Goal: Task Accomplishment & Management: Complete application form

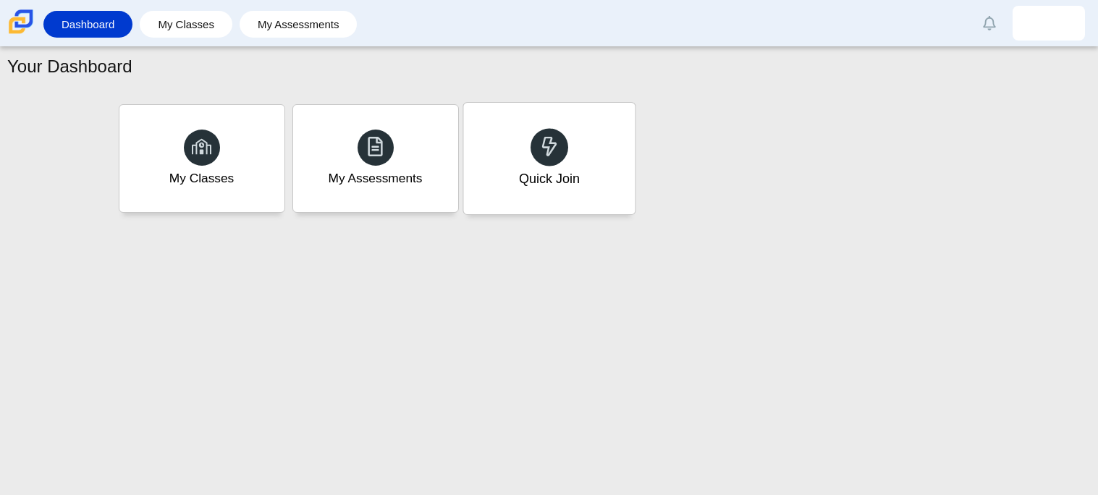
click at [533, 169] on div "Quick Join" at bounding box center [548, 178] width 61 height 19
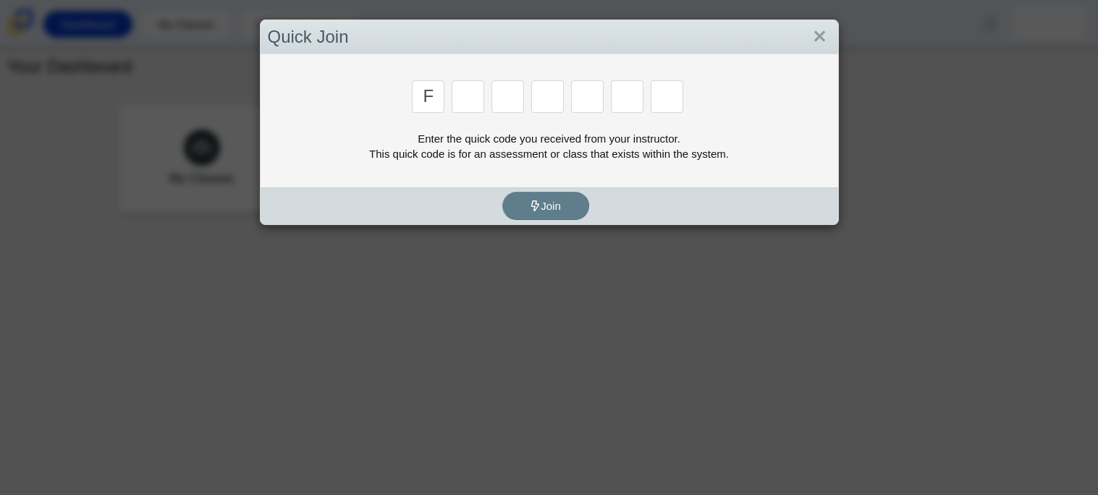
type input "f"
type input "7"
type input "j"
type input "c"
type input "h"
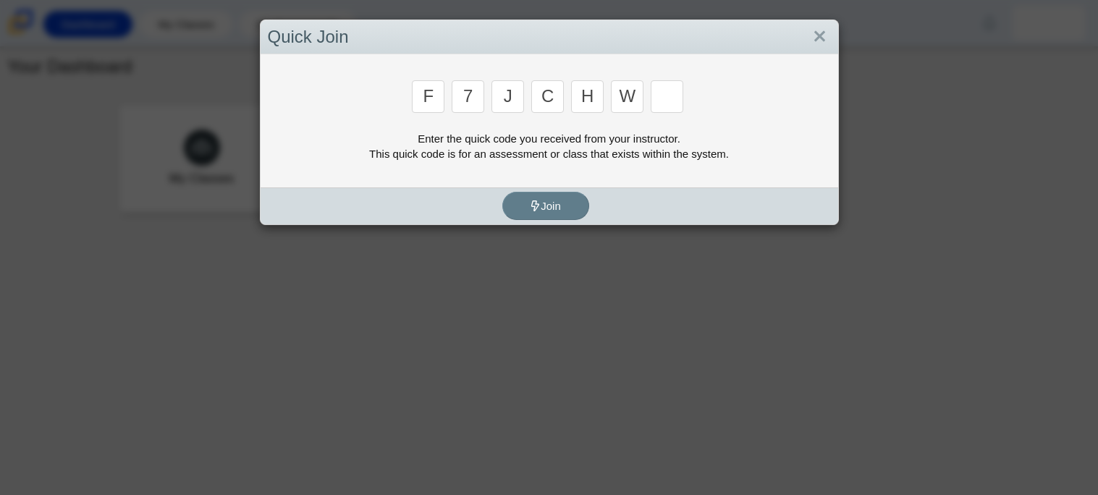
type input "w"
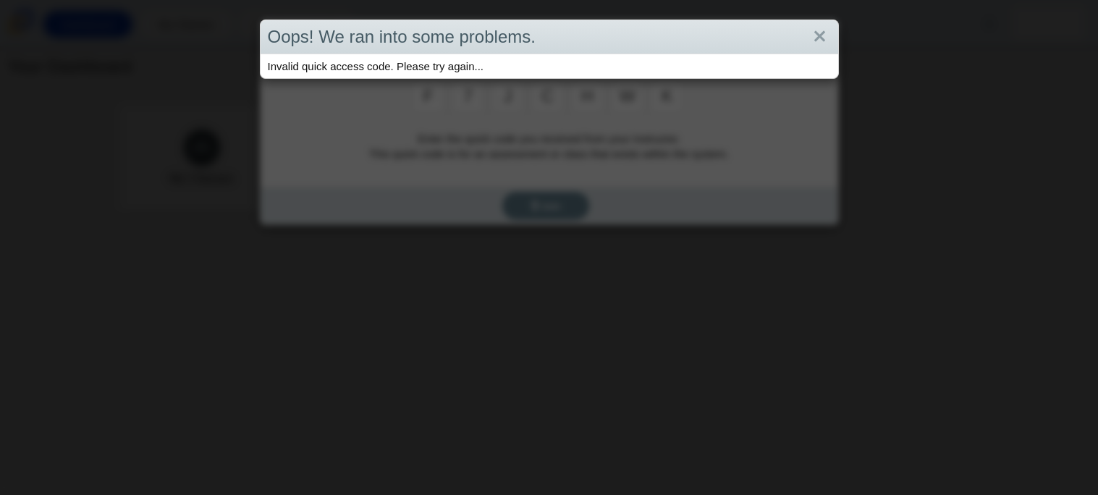
type input "k"
click at [441, 65] on div "Invalid quick access code. Please try again..." at bounding box center [550, 66] width 578 height 24
click at [821, 32] on link "Close" at bounding box center [819, 37] width 22 height 25
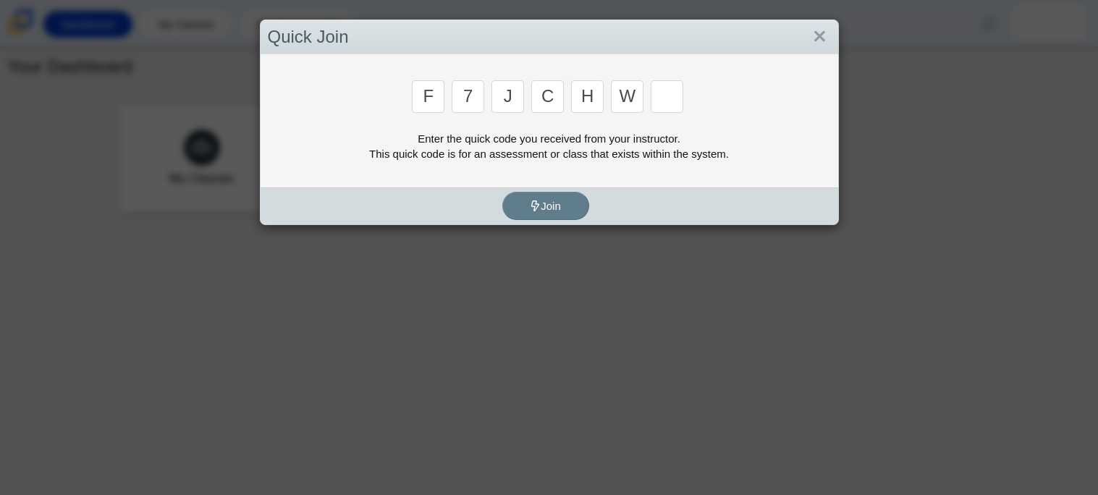
click at [667, 97] on input "Enter Access Code Digit 7" at bounding box center [667, 96] width 33 height 33
type input "F"
type input "7"
type input "m"
type input "c"
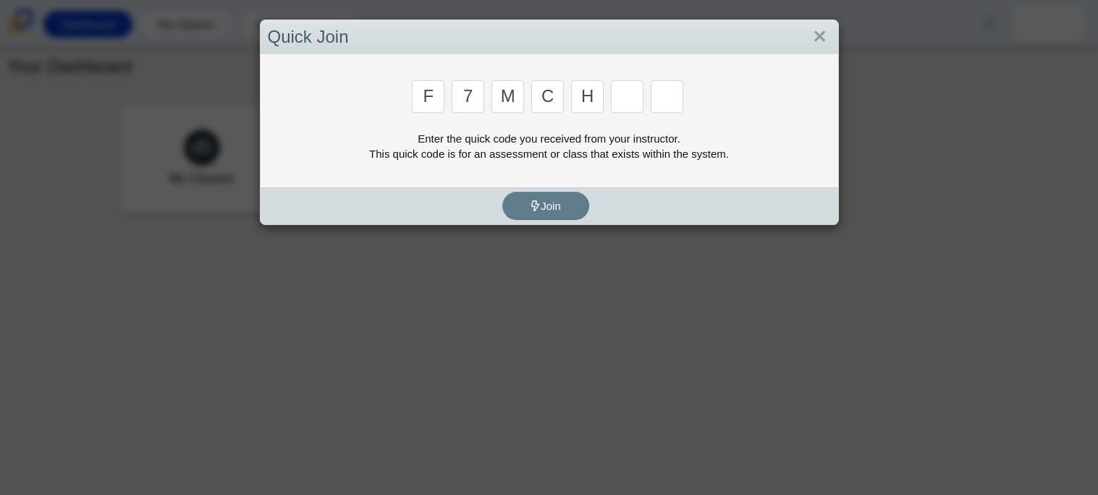
type input "h"
type input "w"
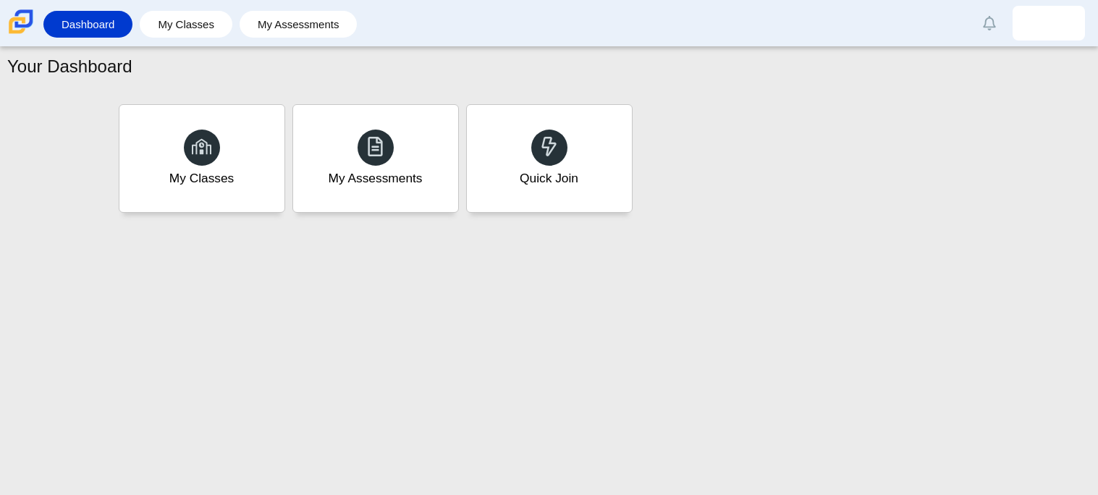
type input "k"
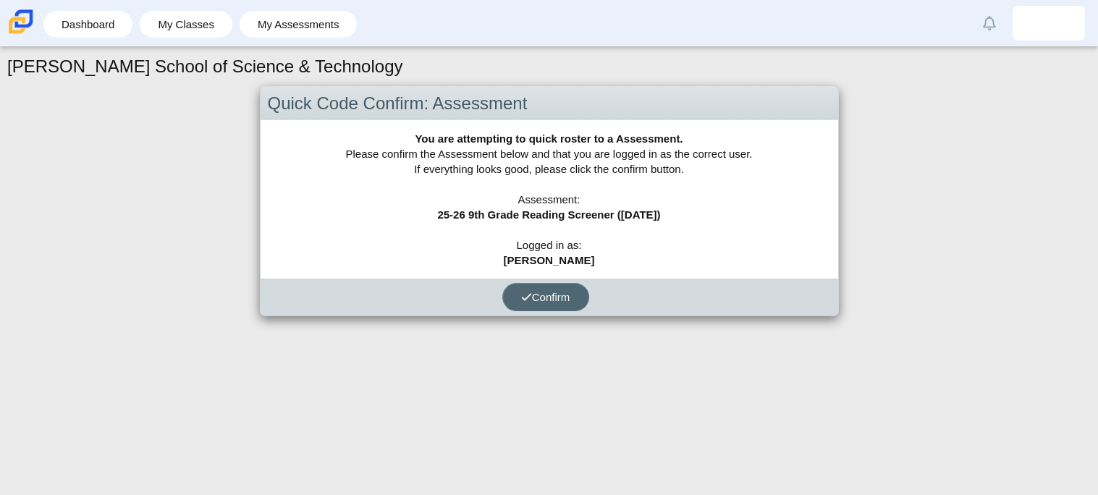
click at [531, 303] on button "Confirm" at bounding box center [545, 297] width 87 height 28
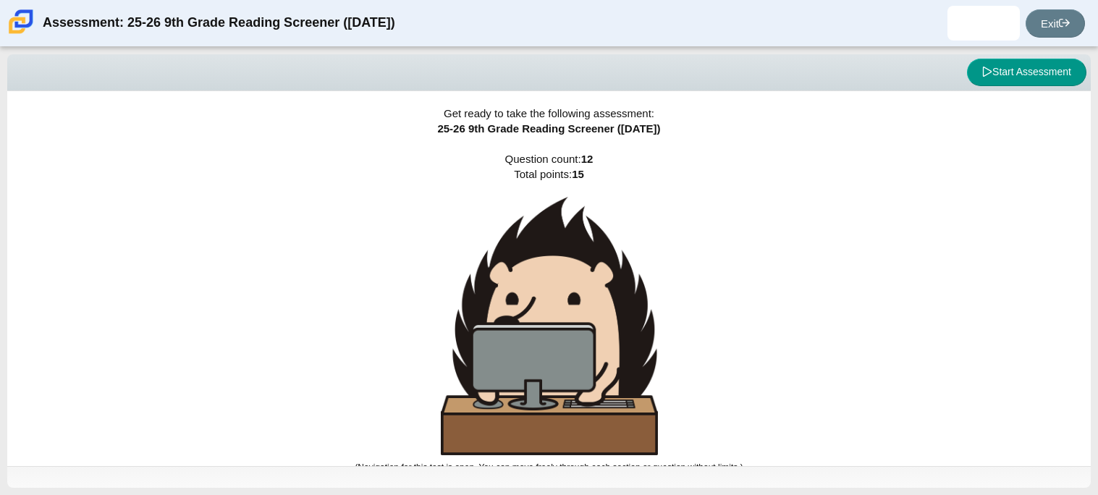
scroll to position [9, 0]
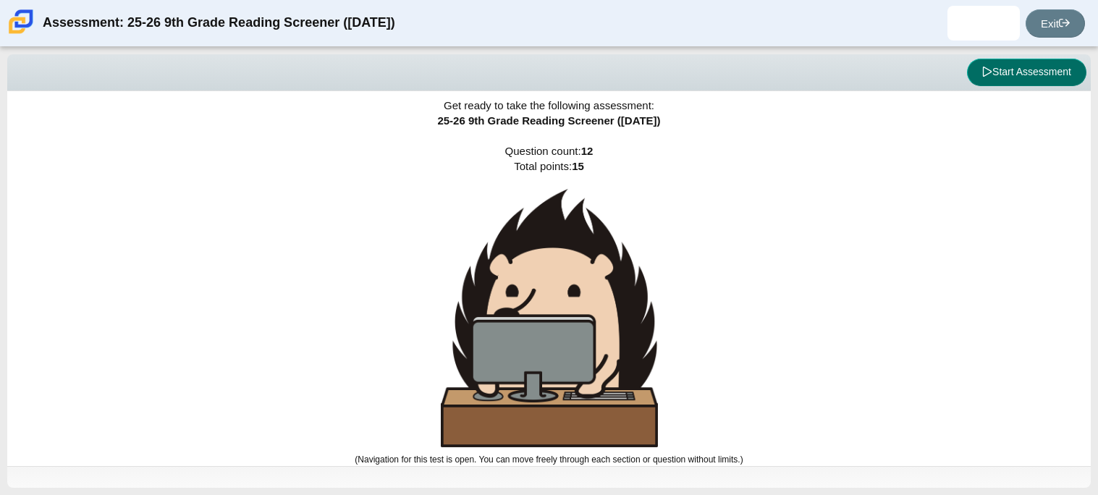
click at [1008, 72] on button "Start Assessment" at bounding box center [1026, 73] width 119 height 28
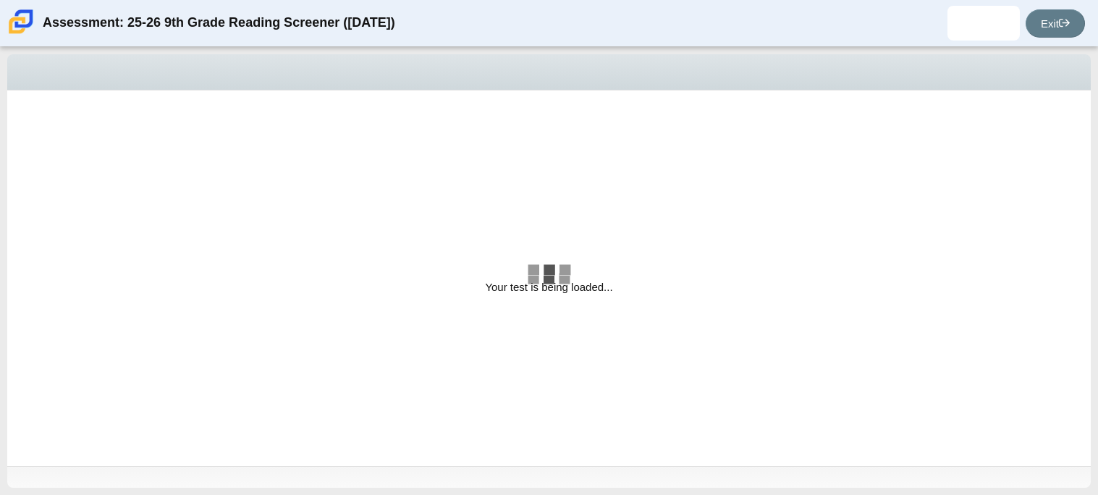
select select "ccc5b315-3c7c-471c-bf90-f22c8299c798"
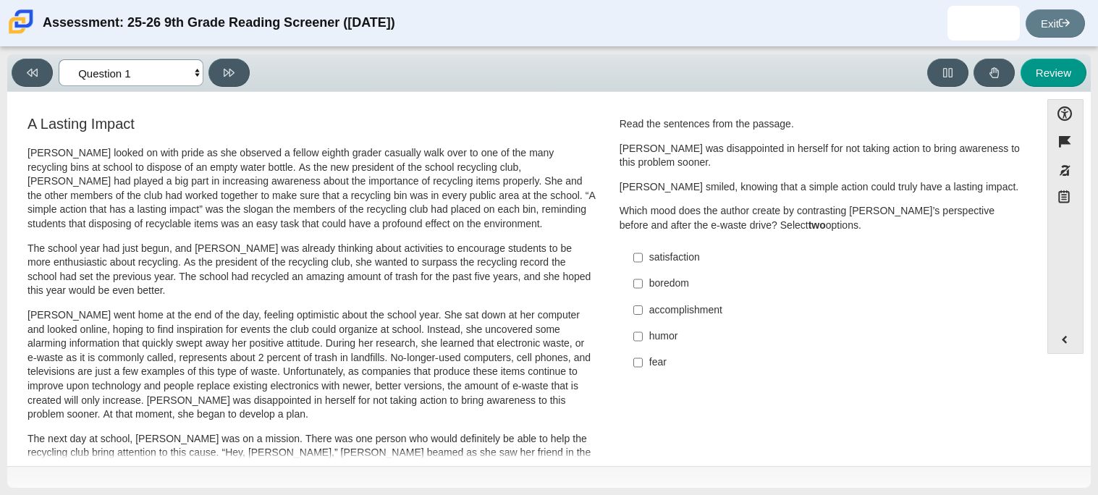
click at [185, 75] on select "Questions Question 1 Question 2 Question 3 Question 4 Question 5 Question 6 Que…" at bounding box center [131, 72] width 145 height 27
click at [323, 339] on p "[PERSON_NAME] went home at the end of the day, feeling optimistic about the sch…" at bounding box center [312, 365] width 568 height 114
click at [627, 312] on label "accomplishment accomplishment" at bounding box center [821, 310] width 397 height 26
click at [633, 312] on input "accomplishment accomplishment" at bounding box center [637, 310] width 9 height 26
checkbox input "true"
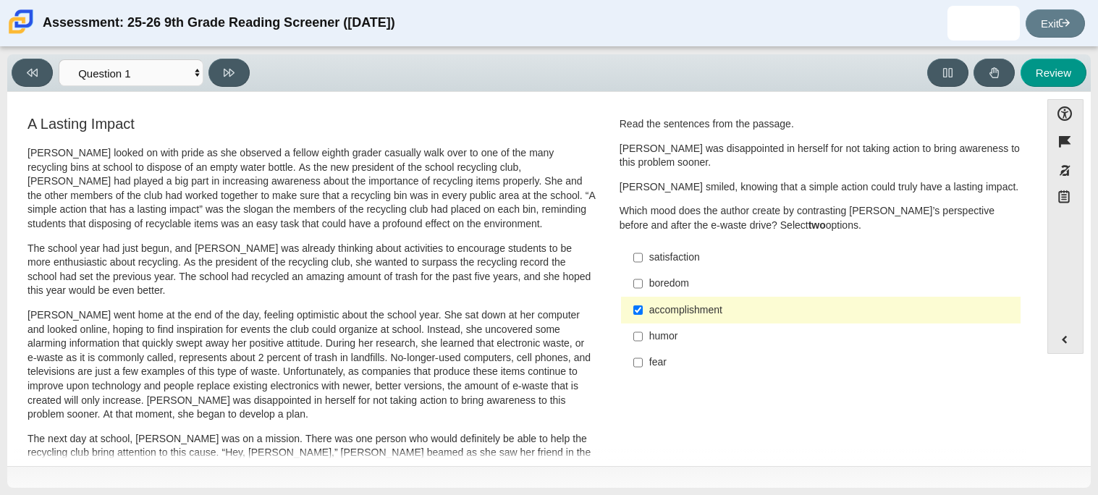
click at [627, 352] on label "fear fear" at bounding box center [821, 363] width 397 height 26
click at [633, 352] on input "fear fear" at bounding box center [637, 363] width 9 height 26
checkbox input "true"
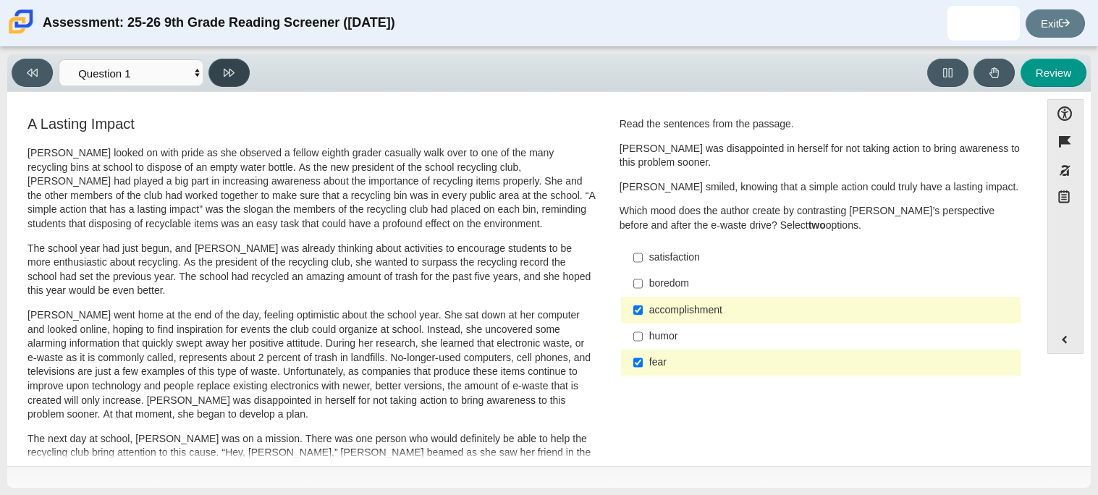
click at [235, 72] on button at bounding box center [228, 73] width 41 height 28
select select "0ff64528-ffd7-428d-b192-babfaadd44e8"
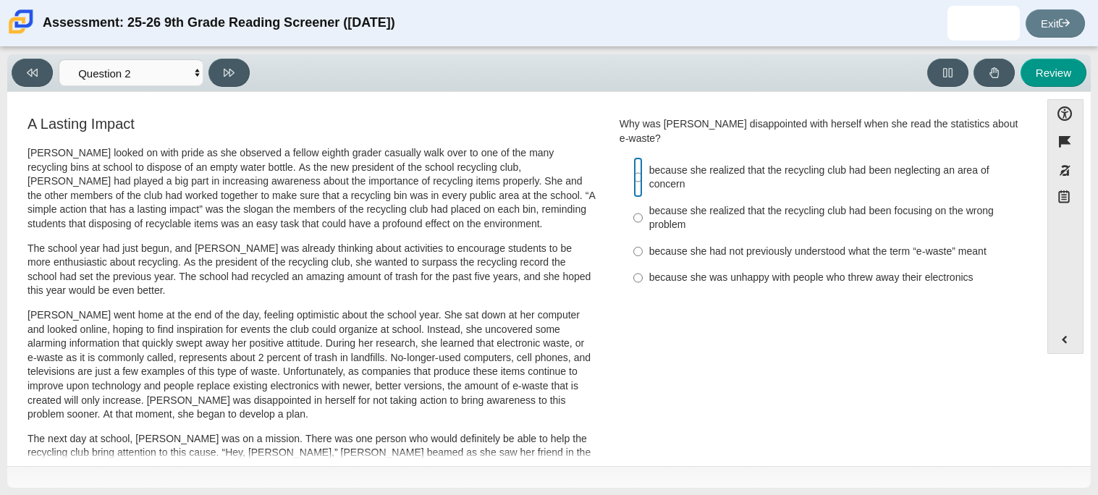
click at [633, 166] on input "because she realized that the recycling club had been neglecting an area of con…" at bounding box center [637, 177] width 9 height 41
radio input "true"
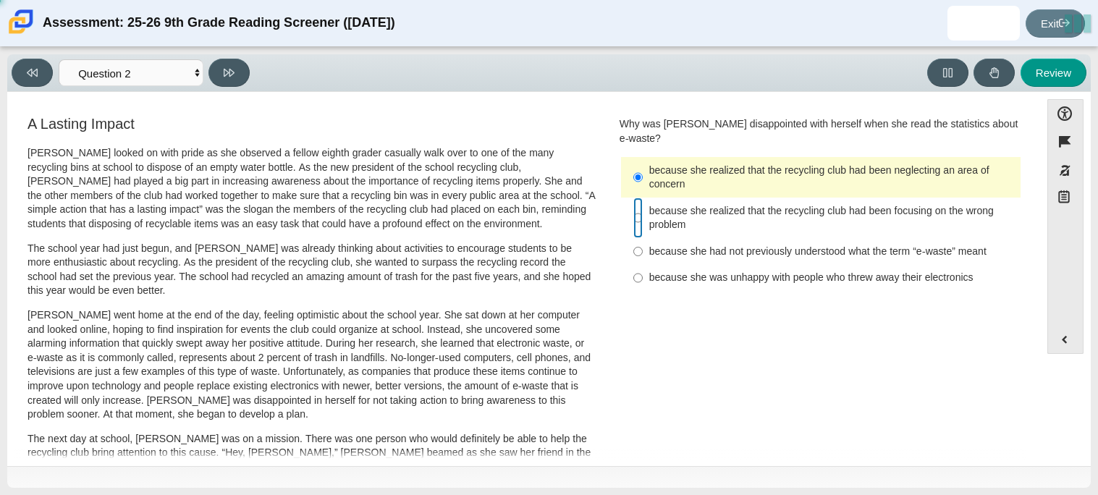
click at [633, 198] on input "because she realized that the recycling club had been focusing on the wrong pro…" at bounding box center [637, 218] width 9 height 41
radio input "true"
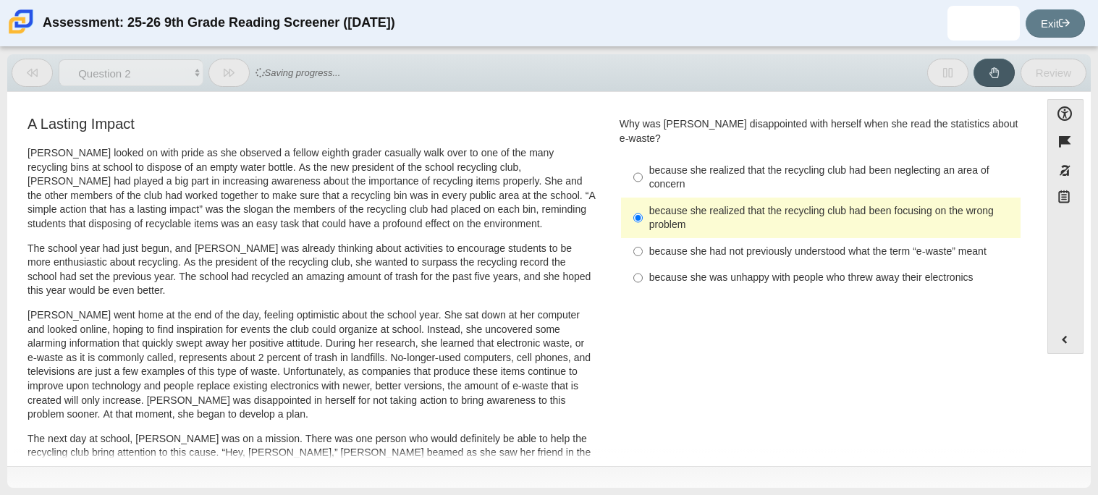
click at [641, 238] on label "because she had not previously understood what the term “e-waste” meant because…" at bounding box center [821, 251] width 397 height 26
click at [641, 238] on input "because she had not previously understood what the term “e-waste” meant because…" at bounding box center [637, 251] width 9 height 26
radio input "true"
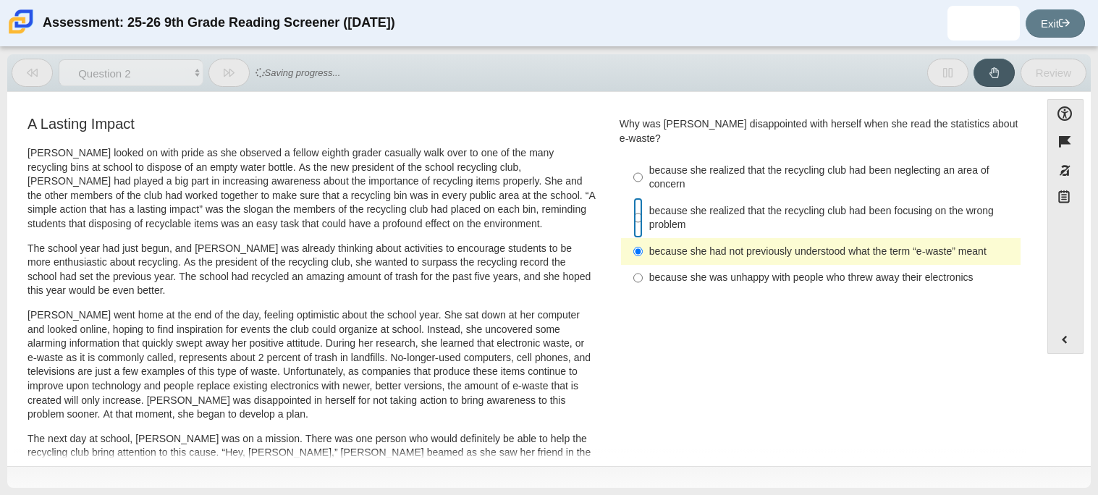
click at [634, 206] on input "because she realized that the recycling club had been focusing on the wrong pro…" at bounding box center [637, 218] width 9 height 41
radio input "true"
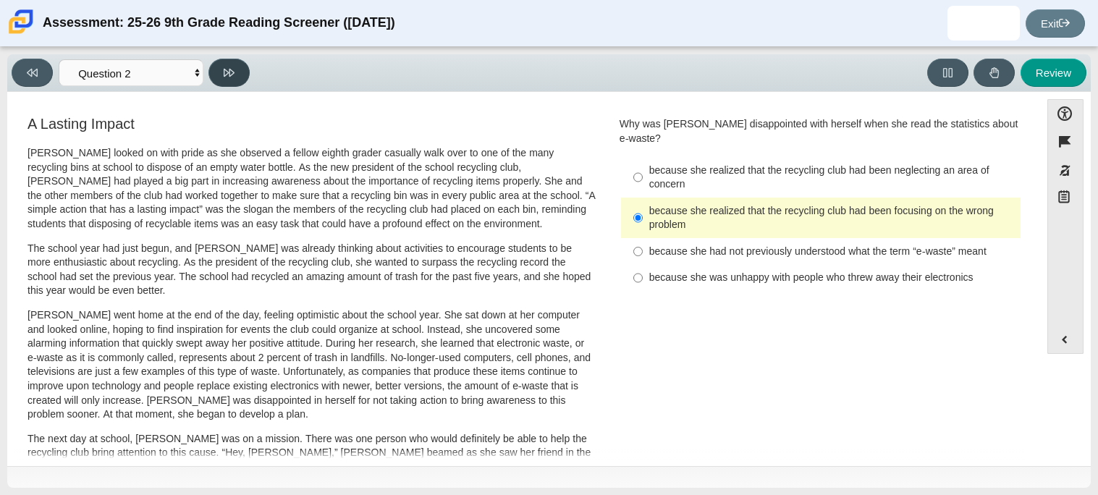
click at [221, 80] on button at bounding box center [228, 73] width 41 height 28
select select "7ce3d843-6974-4858-901c-1ff39630e843"
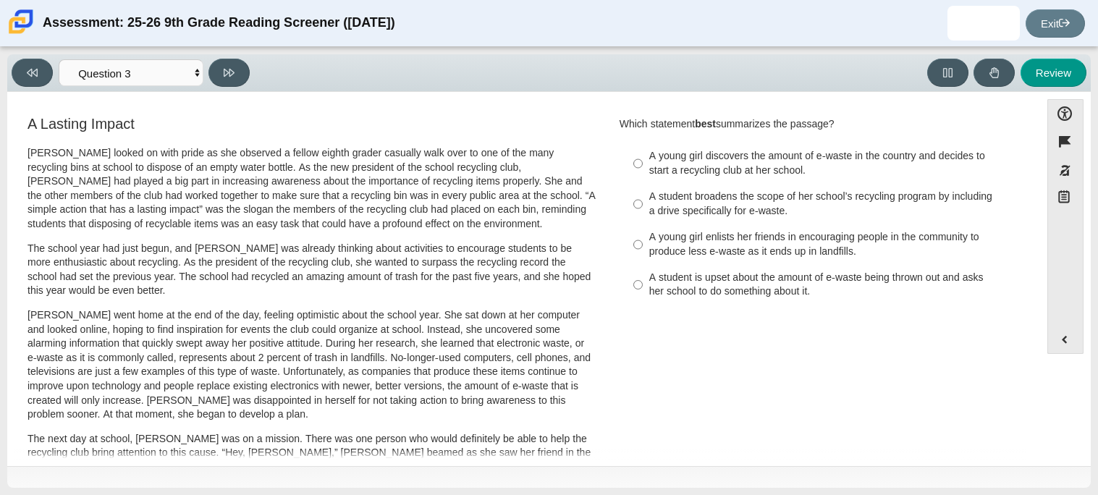
click at [331, 168] on p "[PERSON_NAME] looked on with pride as she observed a fellow eighth grader casua…" at bounding box center [312, 188] width 568 height 85
click at [321, 150] on p "[PERSON_NAME] looked on with pride as she observed a fellow eighth grader casua…" at bounding box center [312, 188] width 568 height 85
click at [656, 257] on div "A young girl enlists her friends in encouraging people in the community to prod…" at bounding box center [832, 244] width 366 height 28
click at [643, 257] on input "A young girl enlists her friends in encouraging people in the community to prod…" at bounding box center [637, 244] width 9 height 41
radio input "true"
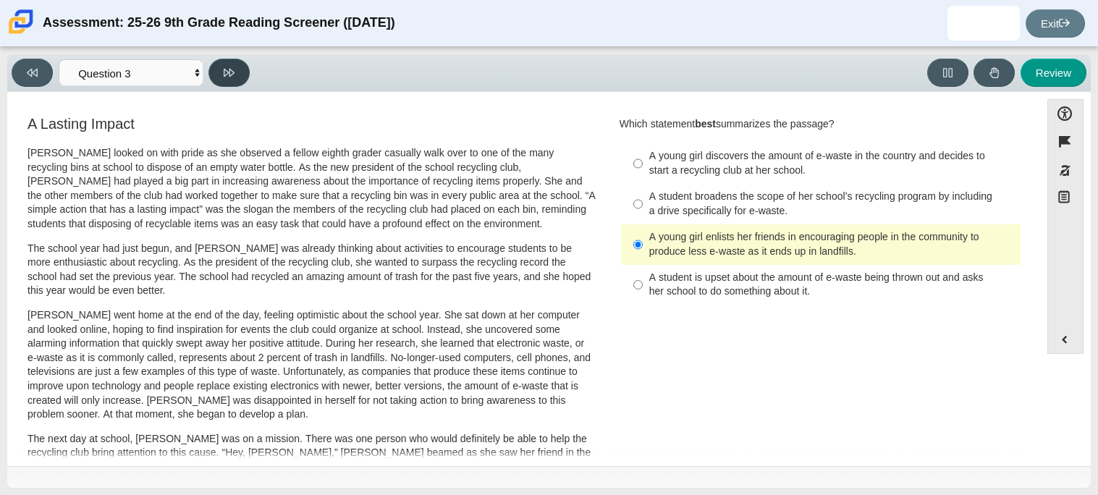
click at [229, 75] on icon at bounding box center [229, 73] width 11 height 8
select select "ca9ea0f1-49c5-4bd1-83b0-472c18652b42"
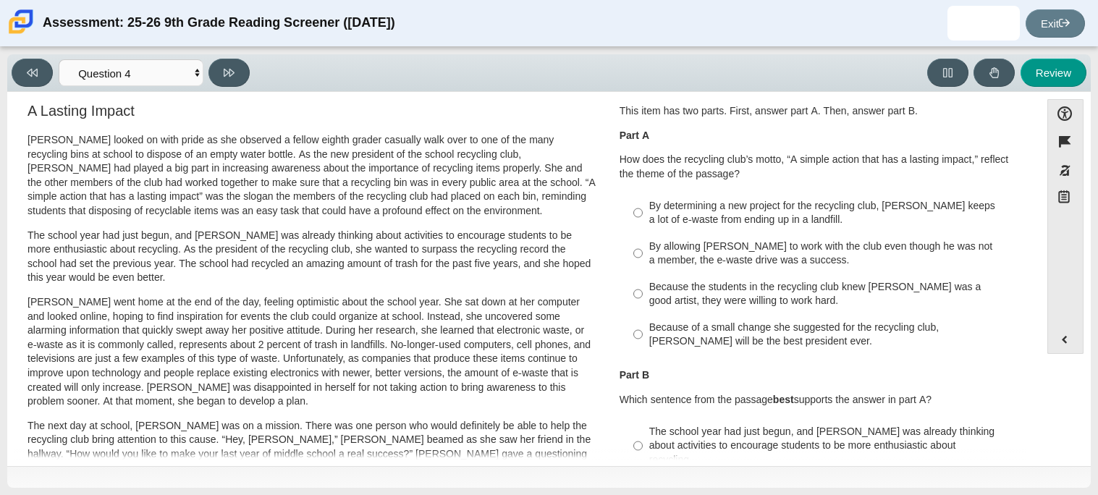
scroll to position [18, 0]
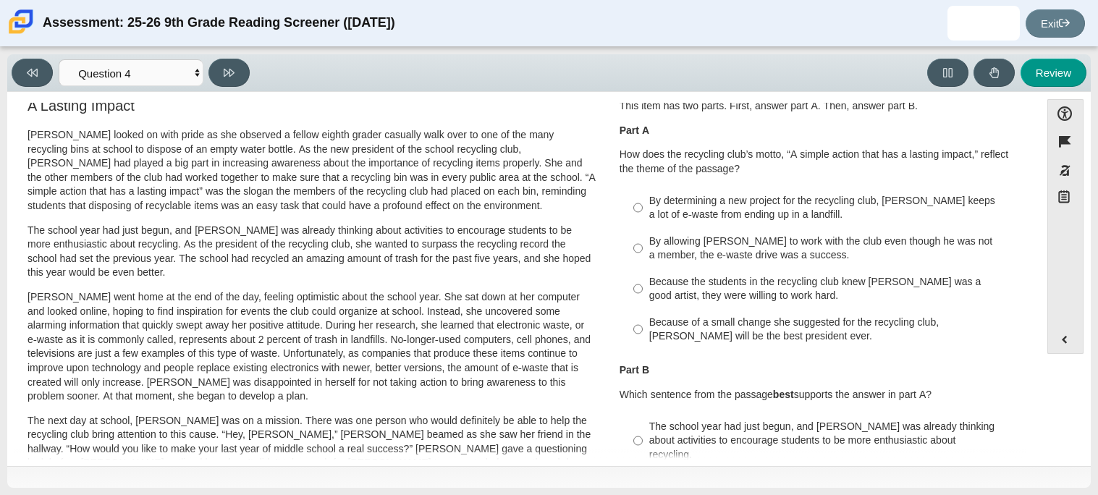
click at [697, 265] on label "By allowing [PERSON_NAME] to work with the club even though he was not a member…" at bounding box center [821, 248] width 397 height 41
click at [643, 265] on input "By allowing [PERSON_NAME] to work with the club even though he was not a member…" at bounding box center [637, 248] width 9 height 41
radio input "true"
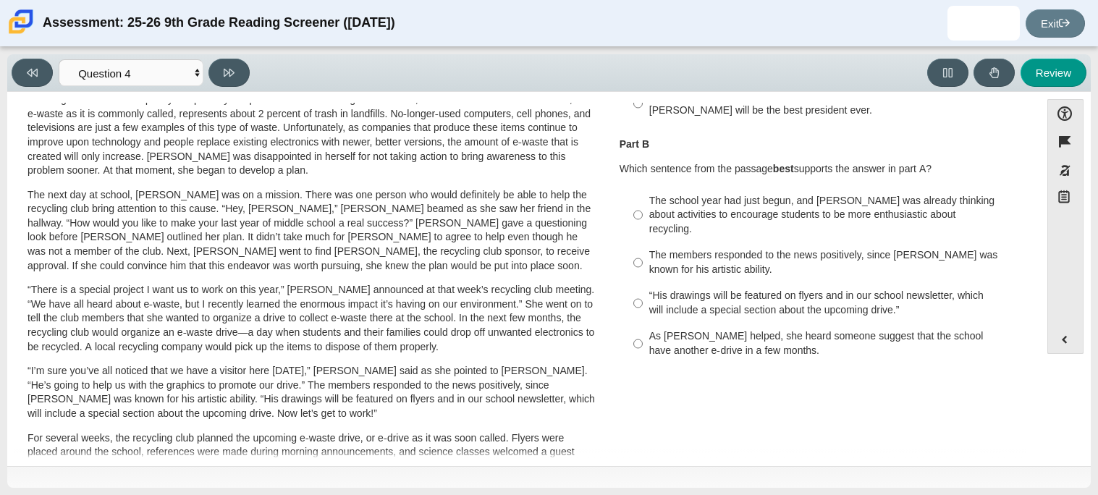
scroll to position [239, 0]
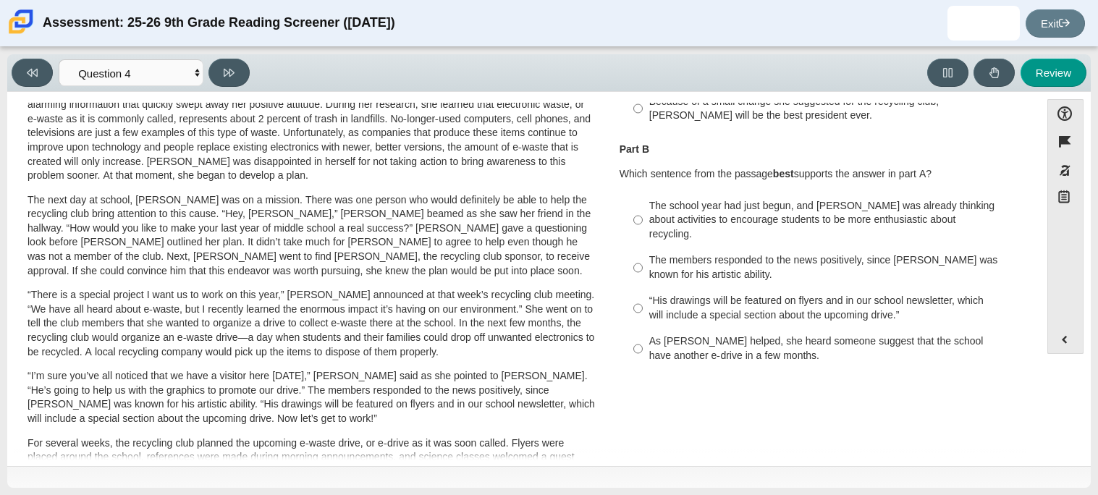
click at [675, 367] on div "A Lasting Impact [PERSON_NAME] looked on with pride as she observed a fellow ei…" at bounding box center [523, 283] width 1018 height 816
click at [690, 335] on div "As [PERSON_NAME] helped, she heard someone suggest that the school have another…" at bounding box center [832, 348] width 366 height 28
click at [643, 335] on input "As [PERSON_NAME] helped, she heard someone suggest that the school have another…" at bounding box center [637, 349] width 9 height 41
radio input "true"
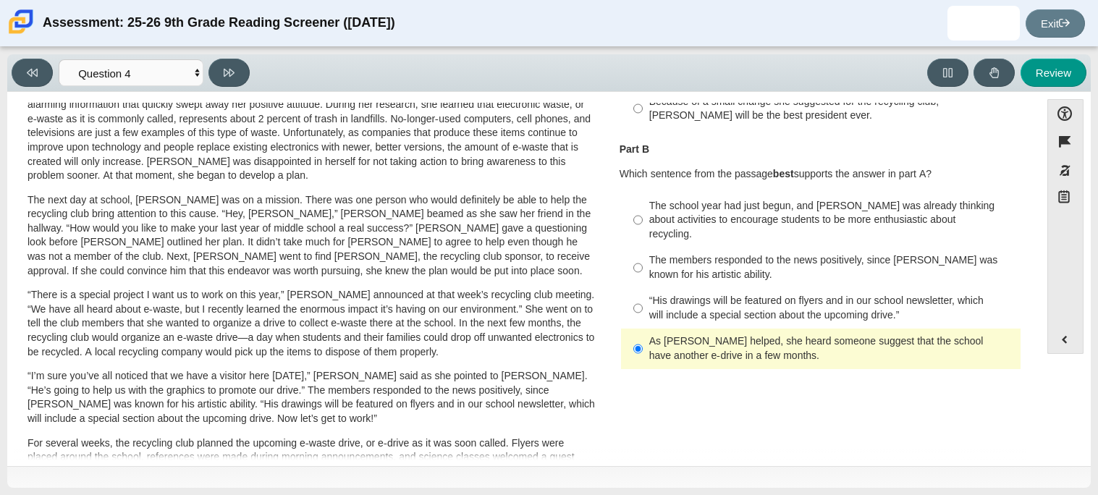
click at [206, 75] on div "Viewing Question 4 of 12 in Pacing Mode Questions Question 1 Question 2 Questio…" at bounding box center [134, 73] width 244 height 28
click at [218, 76] on button at bounding box center [228, 73] width 41 height 28
select select "e41f1a79-e29f-4095-8030-a53364015bed"
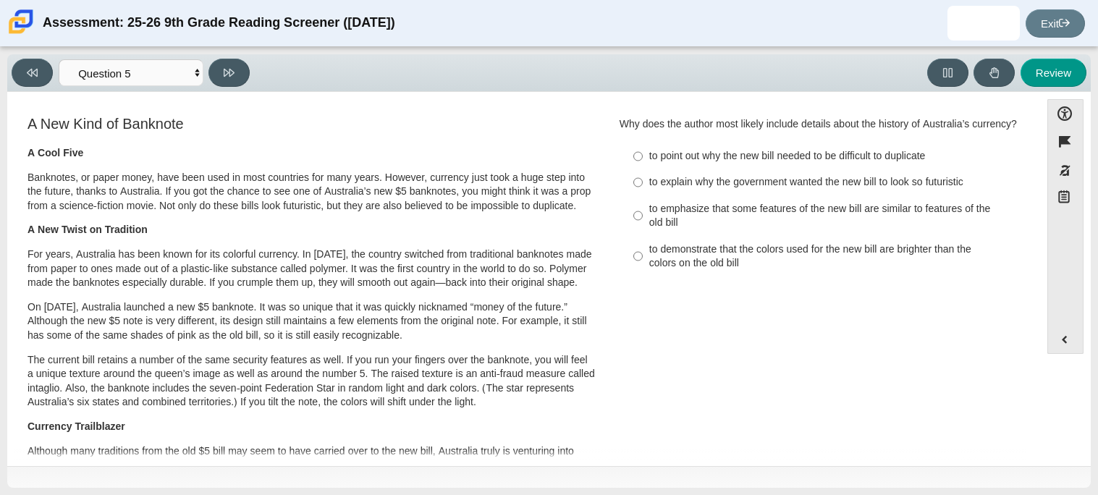
click at [674, 178] on div "to explain why the government wanted the new bill to look so futuristic" at bounding box center [832, 182] width 366 height 14
click at [643, 178] on input "to explain why the government wanted the new bill to look so futuristic to expl…" at bounding box center [637, 182] width 9 height 26
radio input "true"
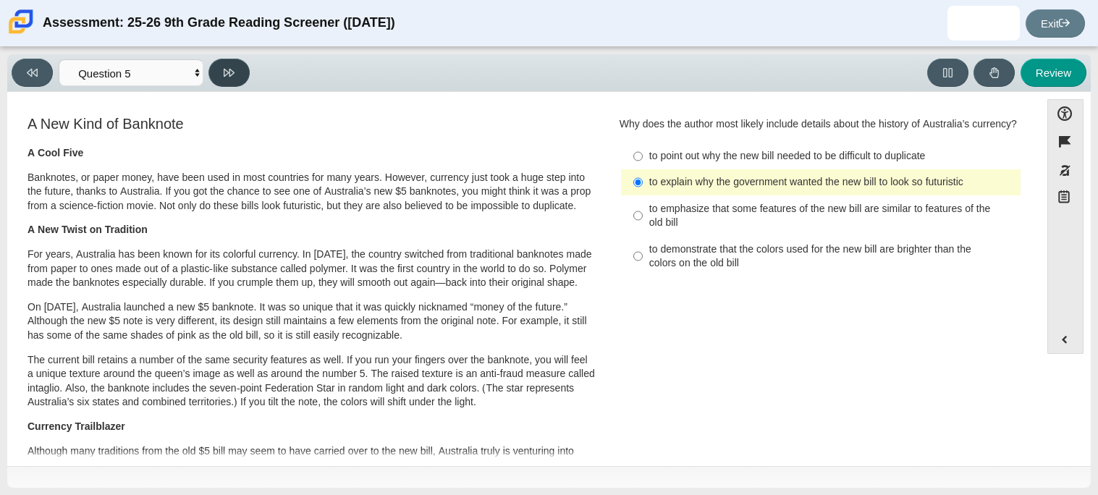
click at [235, 84] on button at bounding box center [228, 73] width 41 height 28
select select "69146e31-7b3d-4a3e-9ce6-f30c24342ae0"
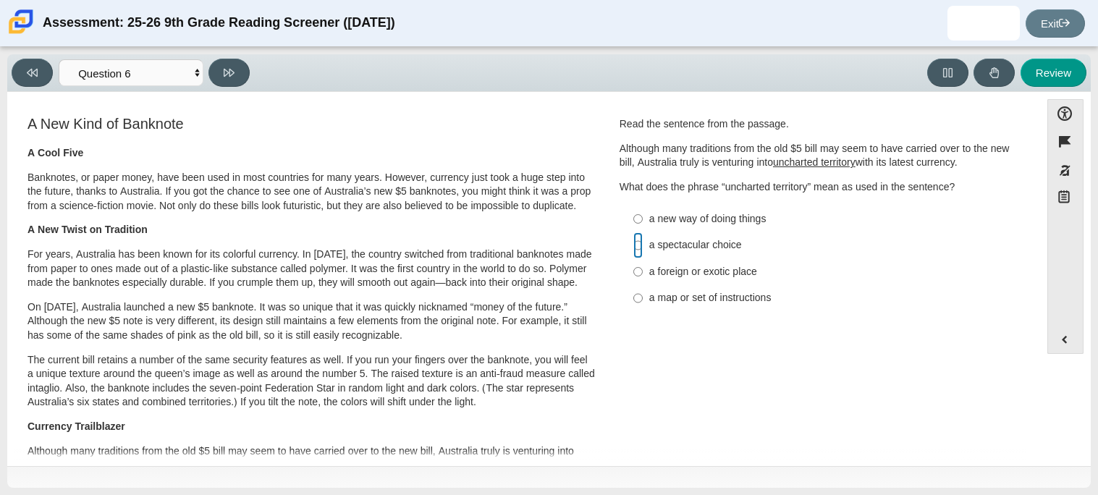
click at [633, 248] on input "a spectacular choice a spectacular choice" at bounding box center [637, 245] width 9 height 26
radio input "true"
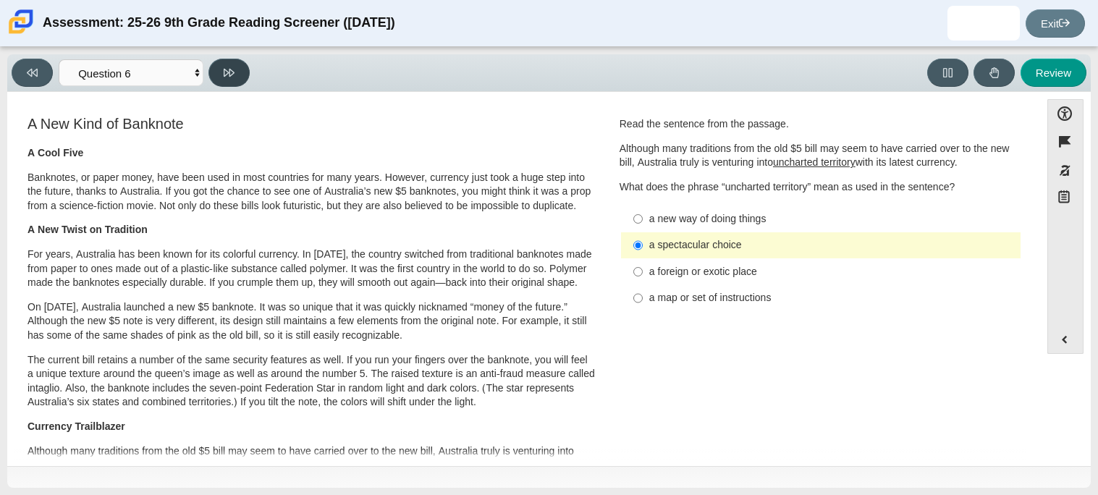
click at [222, 81] on button at bounding box center [228, 73] width 41 height 28
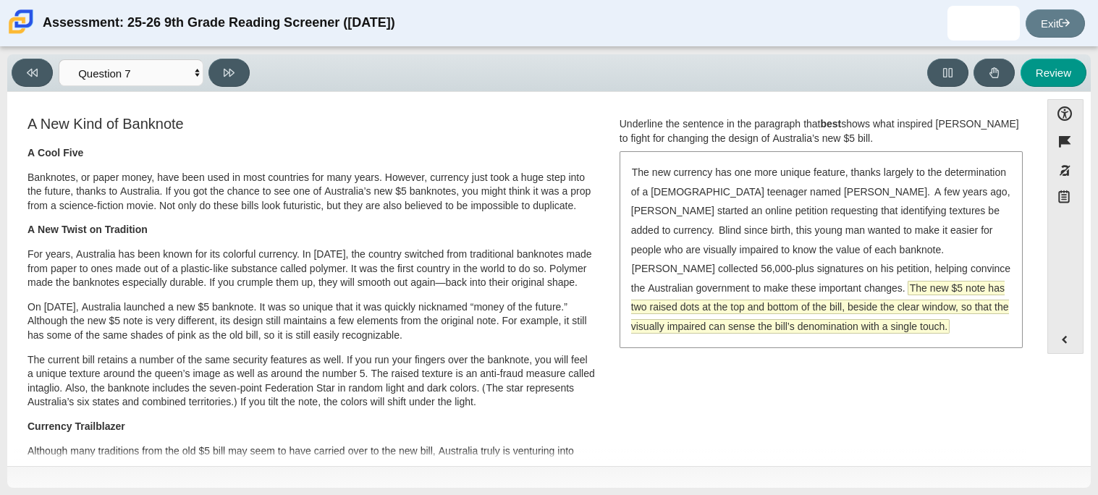
click at [680, 289] on span "The new $5 note has two raised dots at the top and bottom of the bill, beside t…" at bounding box center [820, 307] width 378 height 51
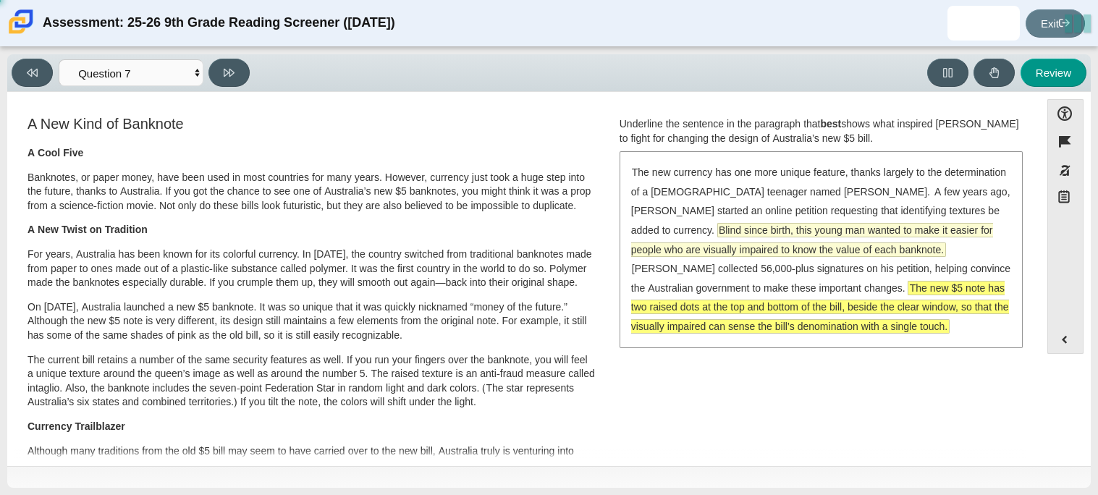
click at [684, 242] on span "Blind since birth, this young man wanted to make it easier for people who are v…" at bounding box center [812, 240] width 362 height 33
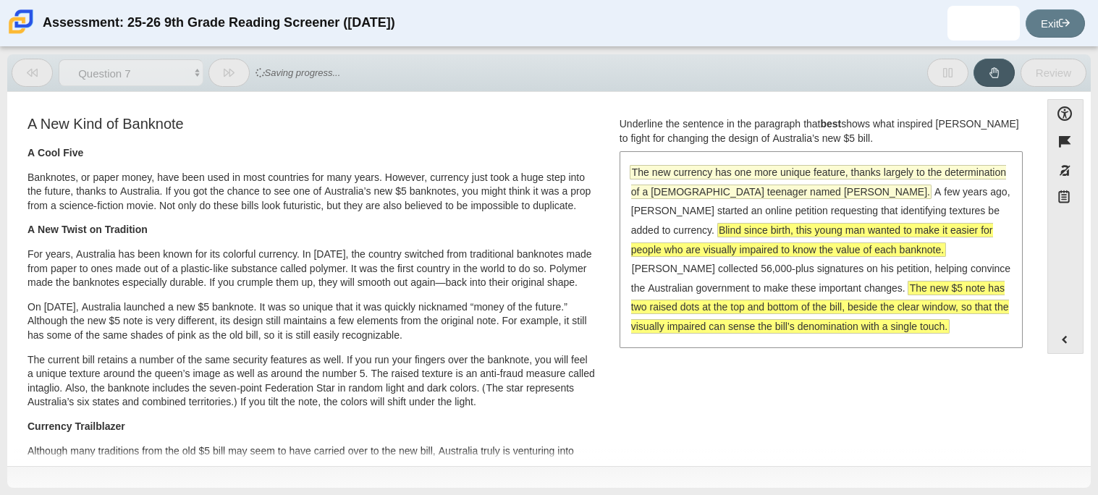
click at [701, 173] on span "The new currency has one more unique feature, thanks largely to the determinati…" at bounding box center [818, 182] width 375 height 33
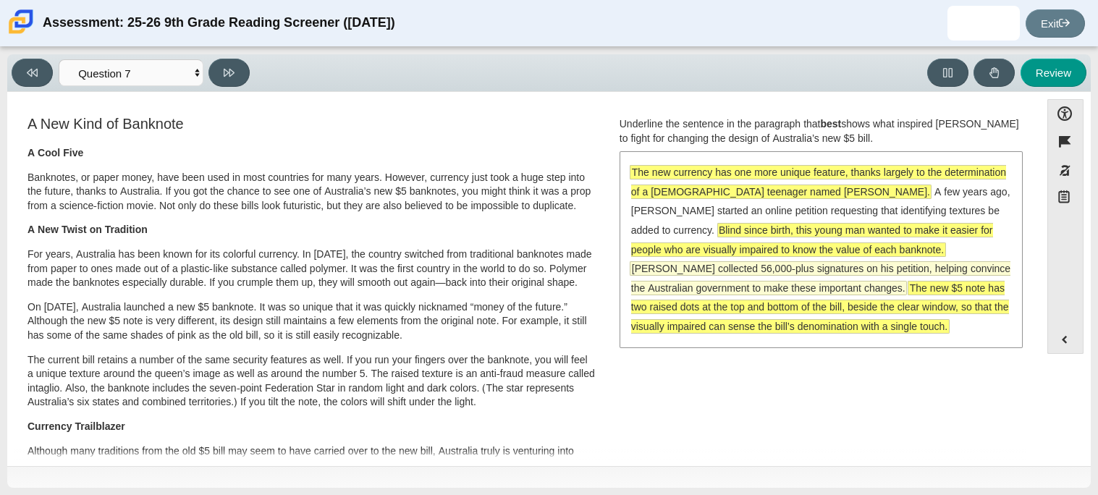
click at [744, 271] on span "[PERSON_NAME] collected 56,000-plus signatures on his petition, helping convinc…" at bounding box center [820, 278] width 379 height 33
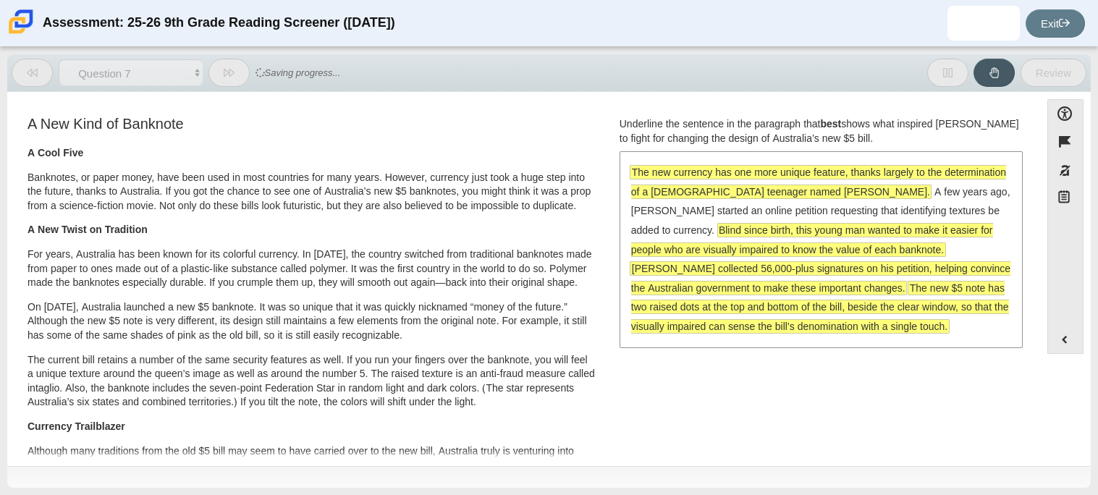
click at [763, 219] on div "The new currency has one more unique feature, thanks largely to the determinati…" at bounding box center [821, 249] width 400 height 193
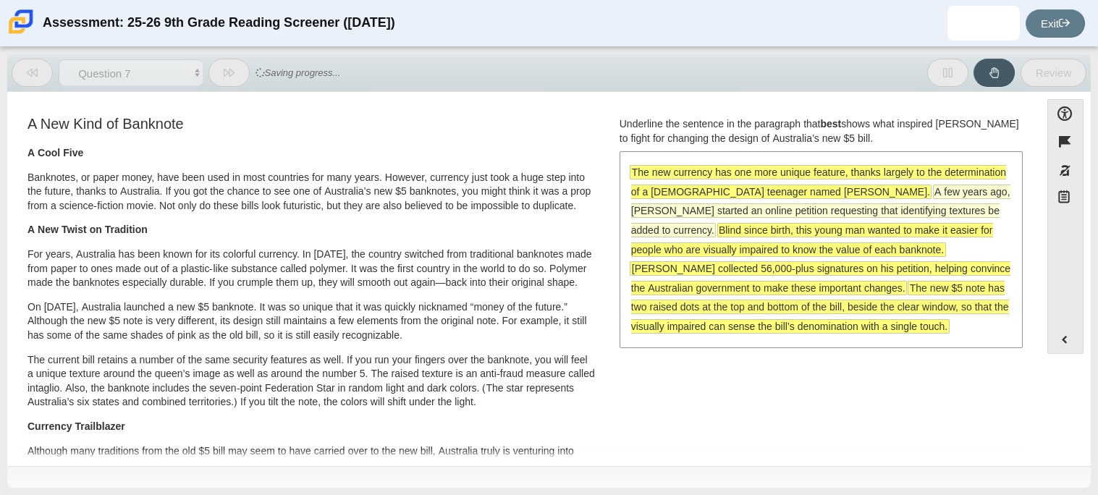
click at [780, 214] on span "A few years ago, [PERSON_NAME] started an online petition requesting that ident…" at bounding box center [820, 210] width 379 height 51
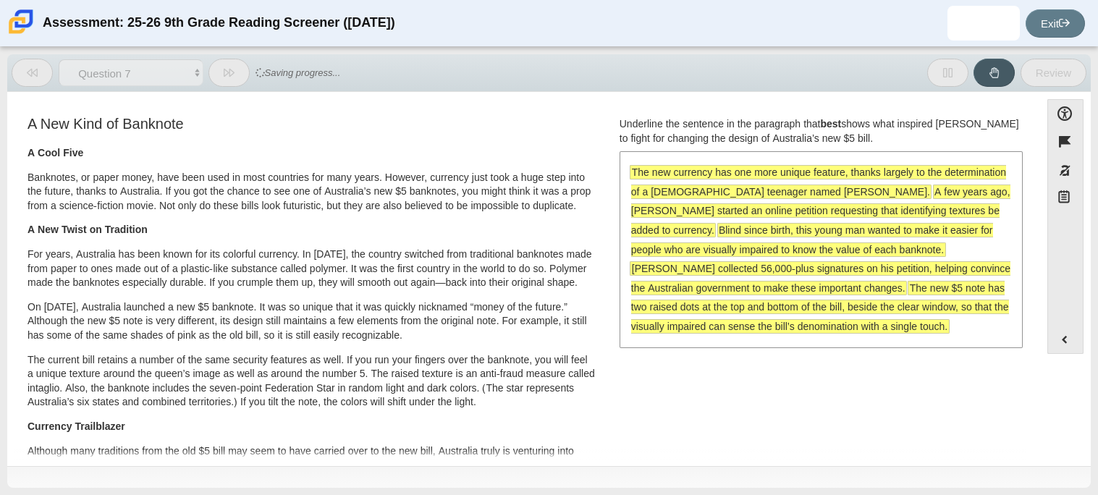
click at [780, 214] on span "A few years ago, [PERSON_NAME] started an online petition requesting that ident…" at bounding box center [820, 210] width 379 height 51
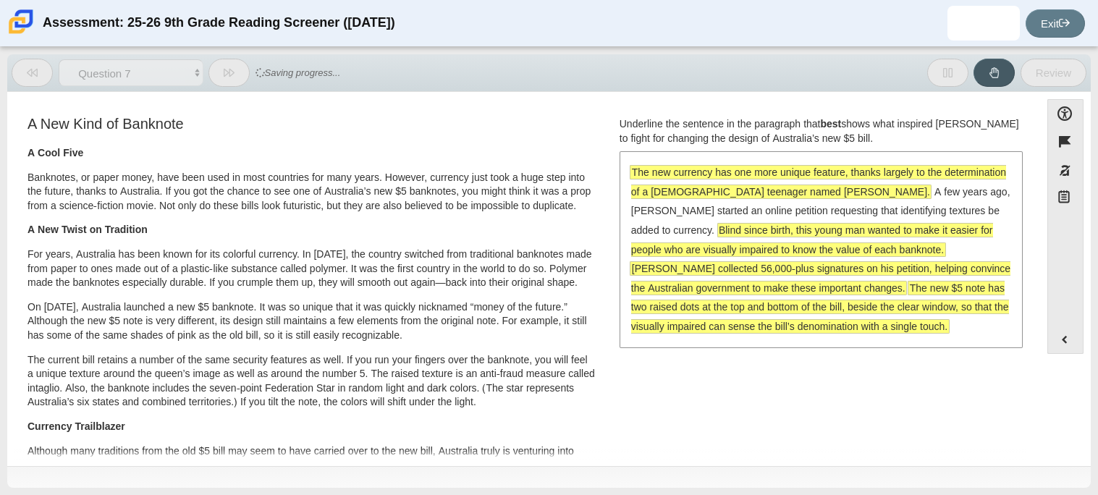
click at [779, 284] on span "The new $5 note has two raised dots at the top and bottom of the bill, beside t…" at bounding box center [820, 307] width 378 height 51
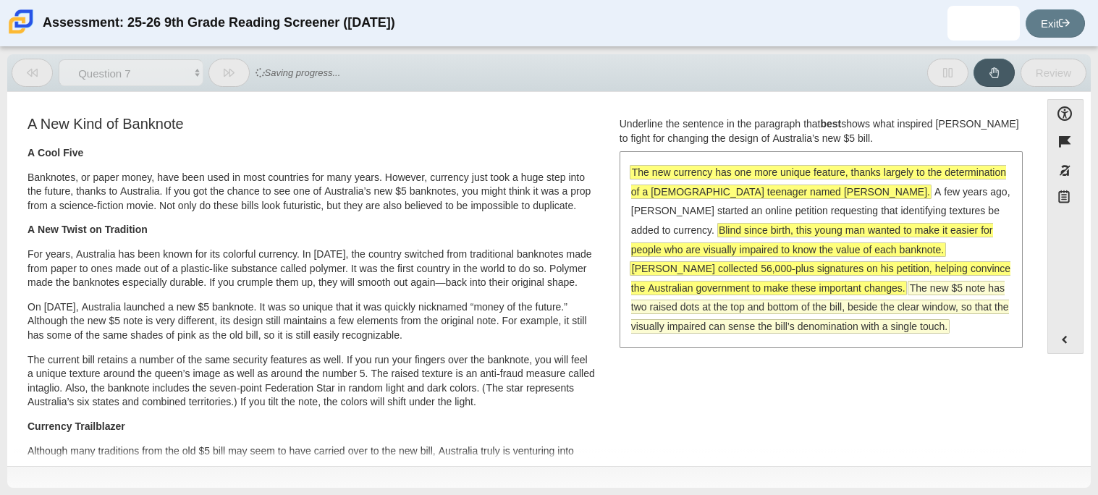
click at [779, 282] on span "The new $5 note has two raised dots at the top and bottom of the bill, beside t…" at bounding box center [820, 307] width 378 height 51
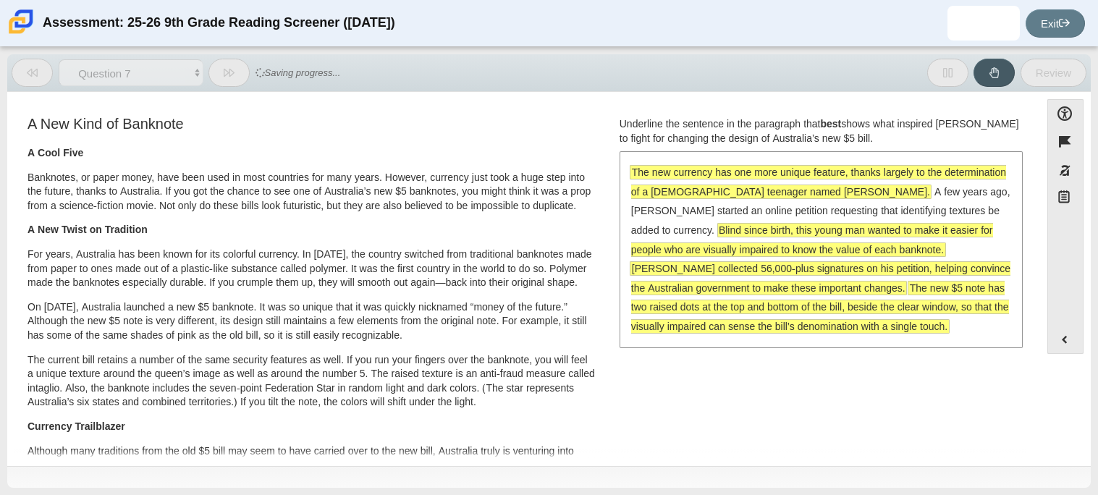
click at [782, 272] on span "[PERSON_NAME] collected 56,000-plus signatures on his petition, helping convinc…" at bounding box center [820, 278] width 379 height 33
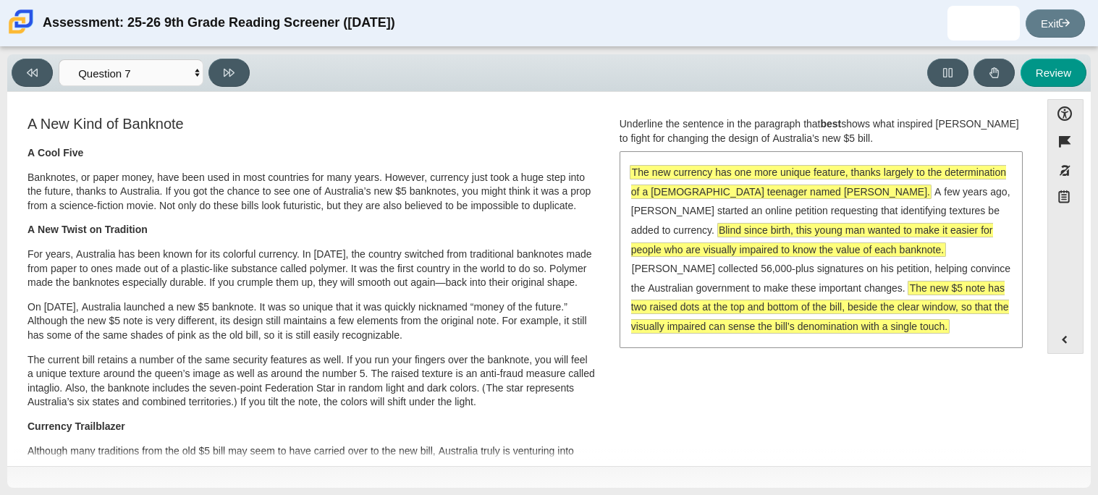
click at [735, 247] on span "Blind since birth, this young man wanted to make it easier for people who are v…" at bounding box center [812, 240] width 362 height 33
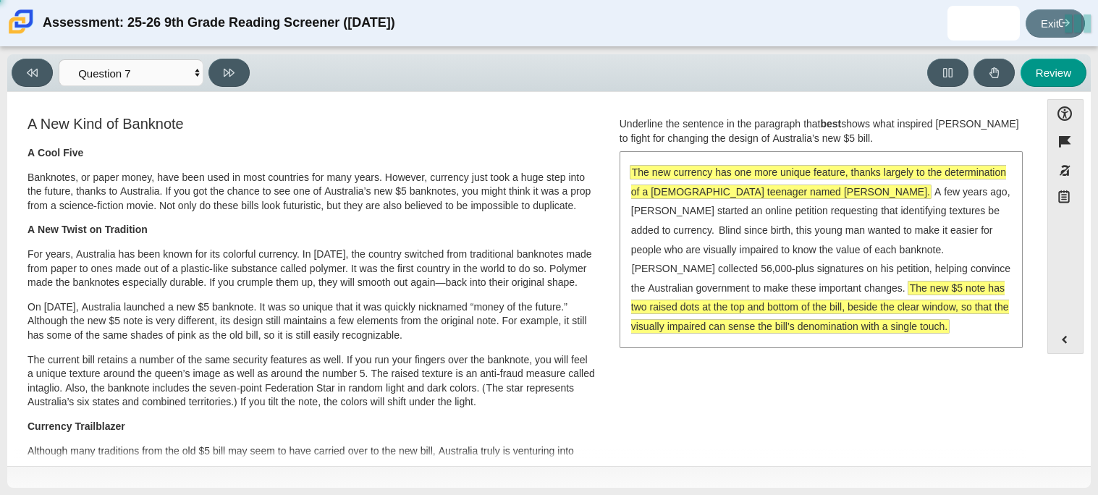
click at [713, 190] on span "The new currency has one more unique feature, thanks largely to the determinati…" at bounding box center [818, 182] width 375 height 33
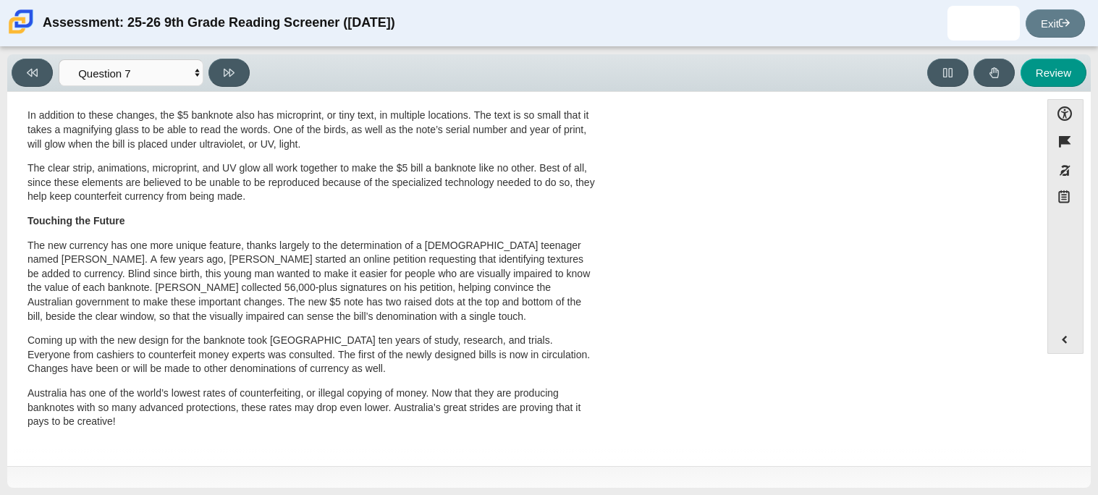
scroll to position [0, 0]
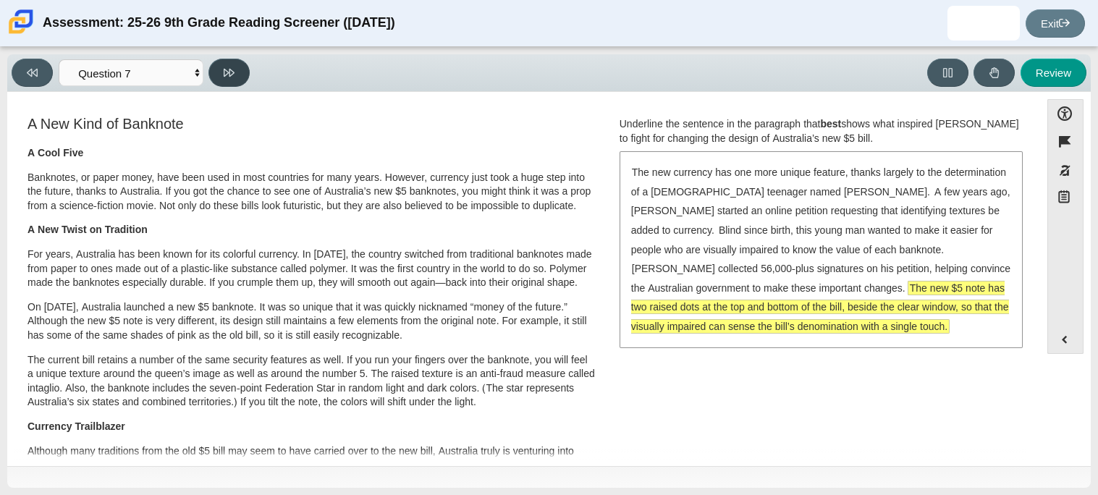
click at [224, 72] on icon at bounding box center [229, 73] width 11 height 8
select select "ea8338c2-a6a3-418e-a305-2b963b54a290"
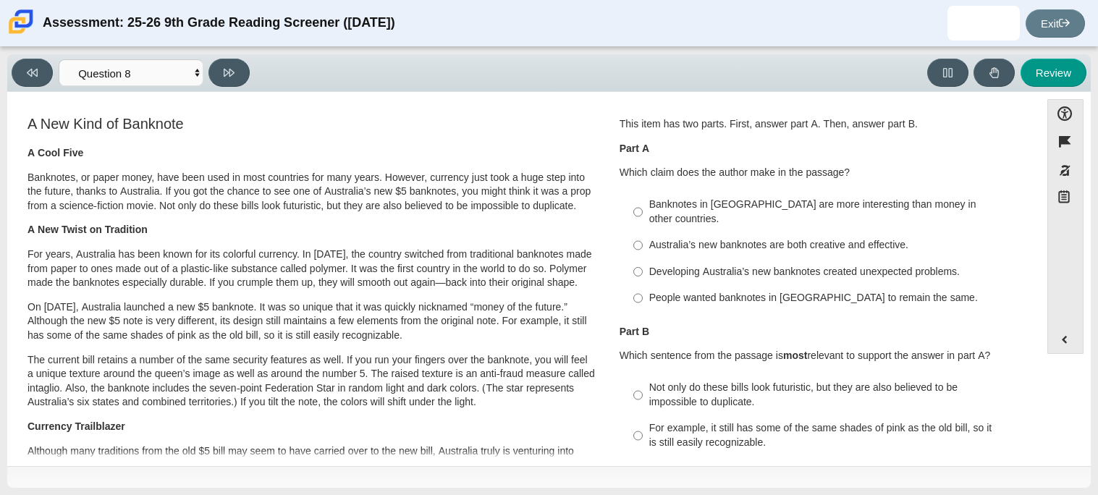
click at [711, 285] on label "People wanted banknotes in [GEOGRAPHIC_DATA] to remain the same. People wanted …" at bounding box center [821, 298] width 397 height 26
click at [643, 285] on input "People wanted banknotes in [GEOGRAPHIC_DATA] to remain the same. People wanted …" at bounding box center [637, 298] width 9 height 26
radio input "true"
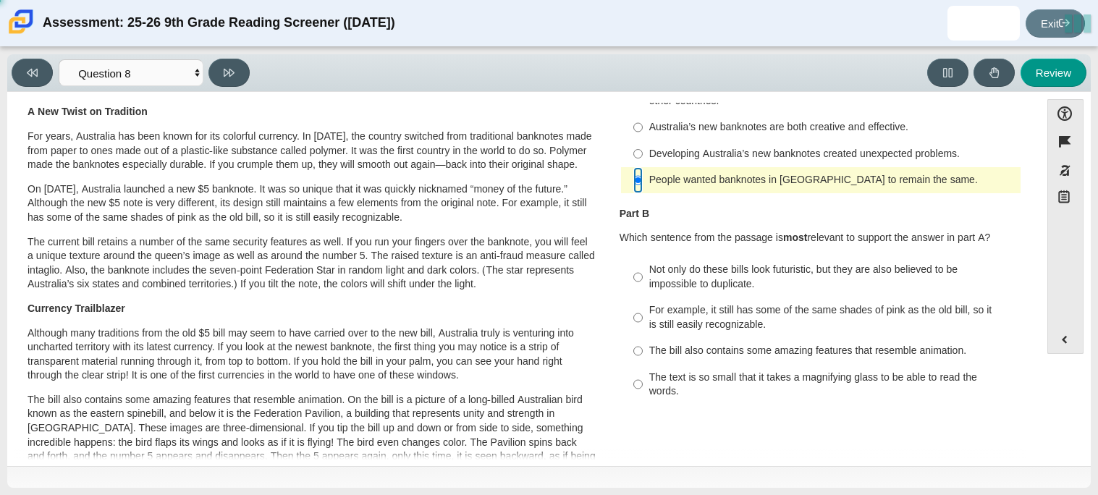
scroll to position [117, 0]
click at [684, 263] on div "Not only do these bills look futuristic, but they are also believed to be impos…" at bounding box center [832, 277] width 366 height 28
click at [643, 263] on input "Not only do these bills look futuristic, but they are also believed to be impos…" at bounding box center [637, 278] width 9 height 41
radio input "true"
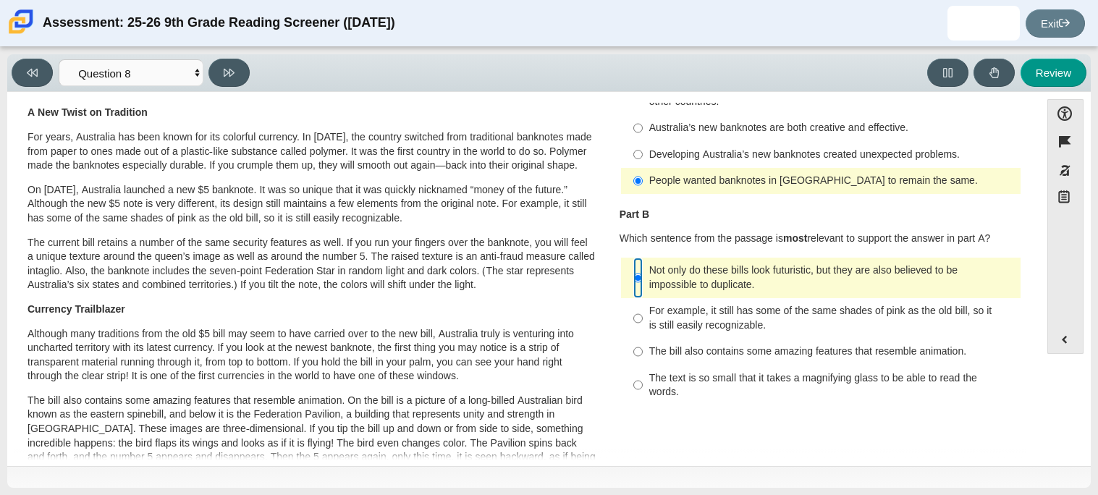
scroll to position [99, 0]
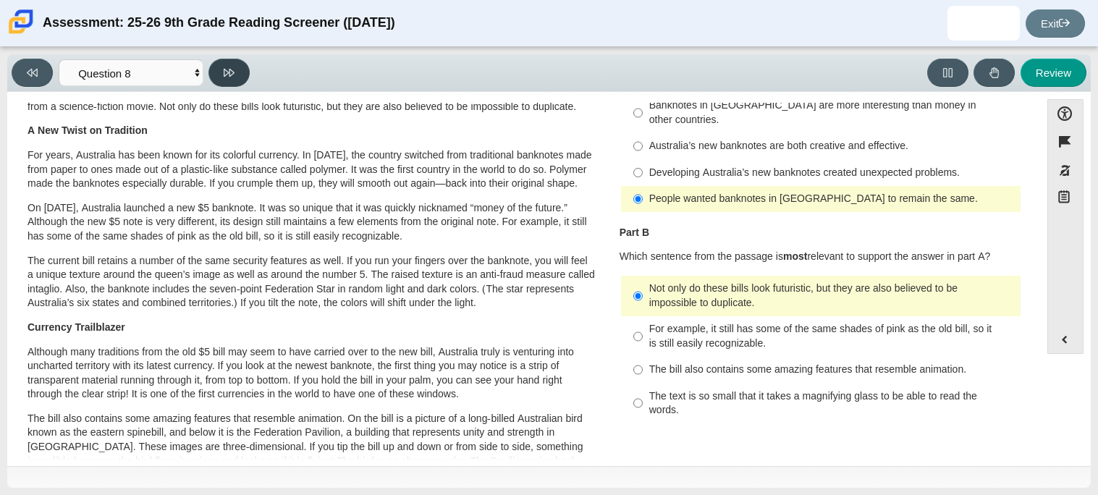
click at [223, 80] on button at bounding box center [228, 73] width 41 height 28
select select "89f058d6-b15c-4ef5-a4b3-fdaffb8868b6"
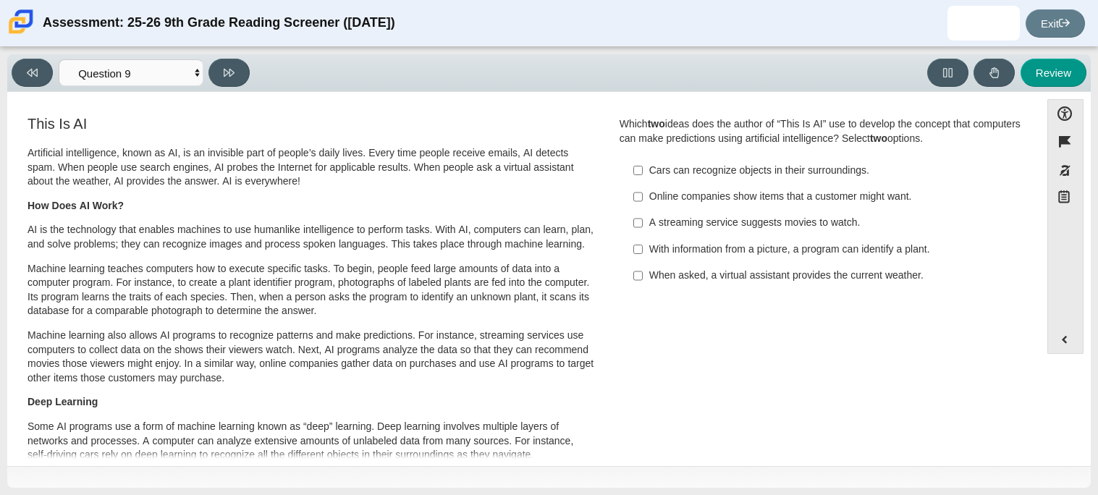
click at [649, 253] on div "With information from a picture, a program can identify a plant." at bounding box center [832, 249] width 366 height 14
click at [643, 253] on input "With information from a picture, a program can identify a plant. With informati…" at bounding box center [637, 249] width 9 height 26
checkbox input "true"
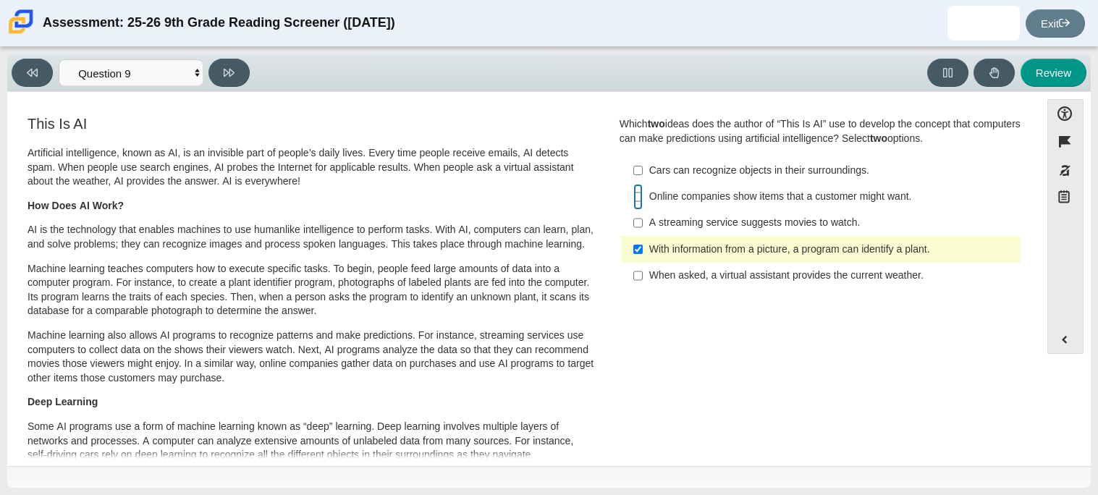
click at [637, 199] on input "Online companies show items that a customer might want. Online companies show i…" at bounding box center [637, 197] width 9 height 26
checkbox input "true"
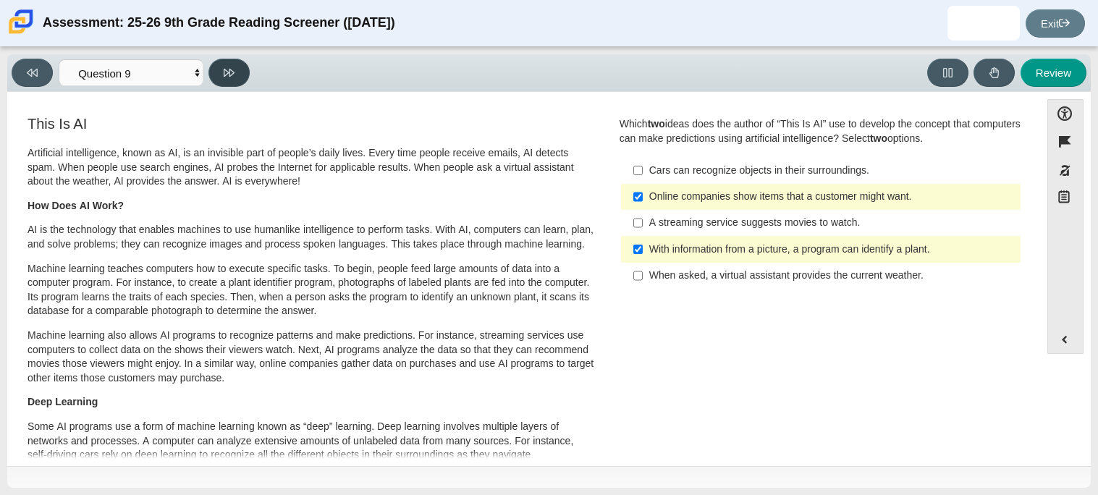
click at [229, 75] on icon at bounding box center [229, 72] width 11 height 11
select select "cdf3c14e-a918-44d1-9b63-3db0fa81641e"
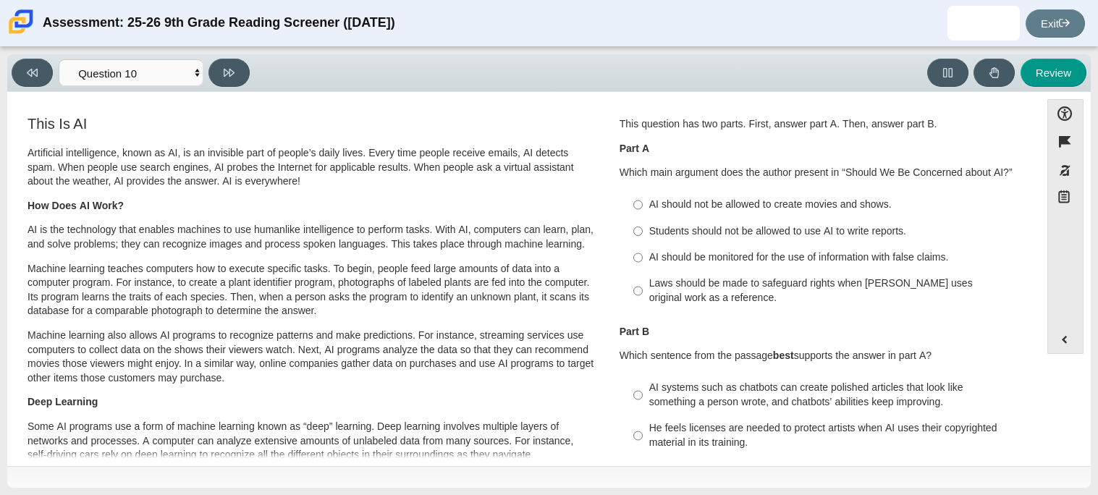
click at [660, 206] on div "AI should not be allowed to create movies and shows." at bounding box center [832, 205] width 366 height 14
click at [643, 206] on input "AI should not be allowed to create movies and shows. AI should not be allowed t…" at bounding box center [637, 205] width 9 height 26
radio input "true"
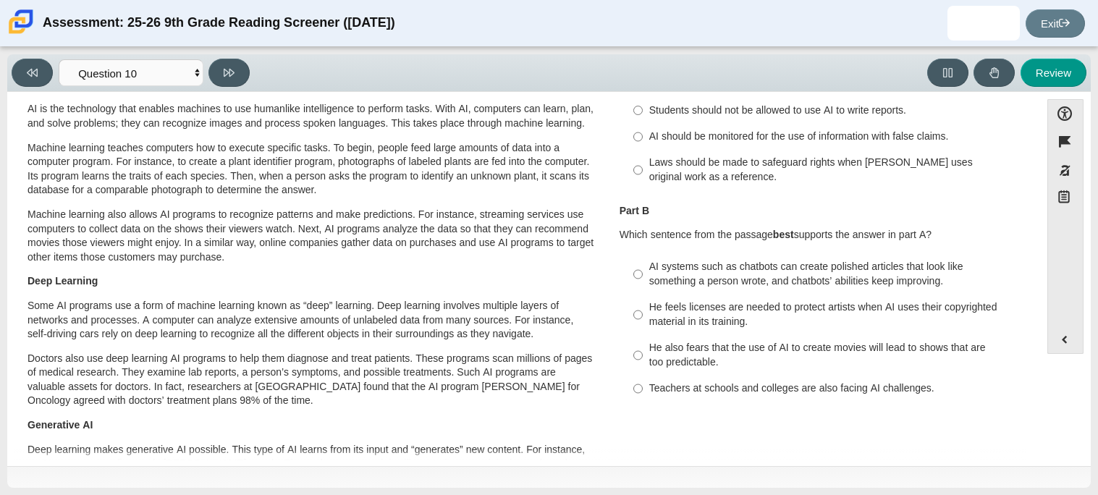
scroll to position [124, 0]
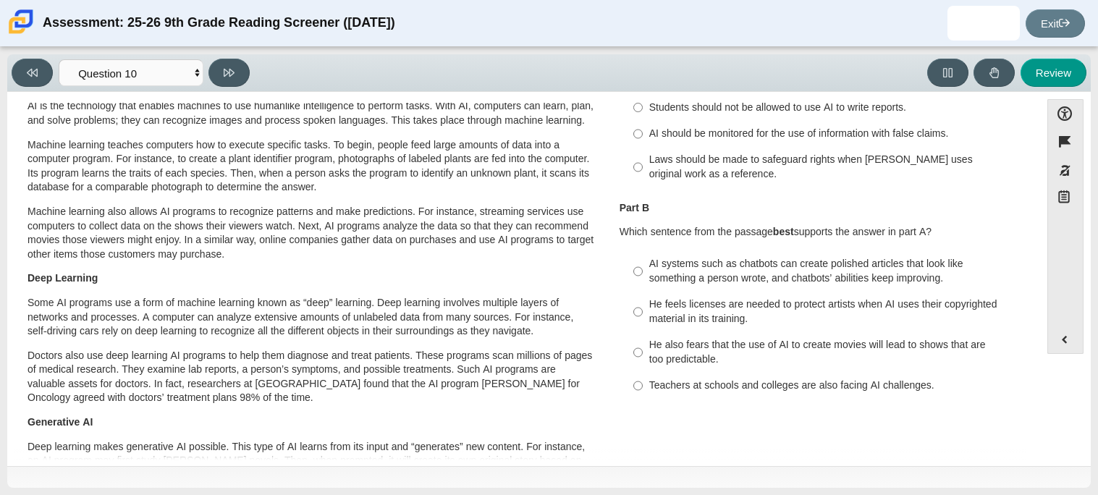
click at [655, 326] on div "He feels licenses are needed to protect artists when AI uses their copyrighted …" at bounding box center [832, 311] width 366 height 28
click at [643, 326] on input "He feels licenses are needed to protect artists when AI uses their copyrighted …" at bounding box center [637, 312] width 9 height 41
radio input "true"
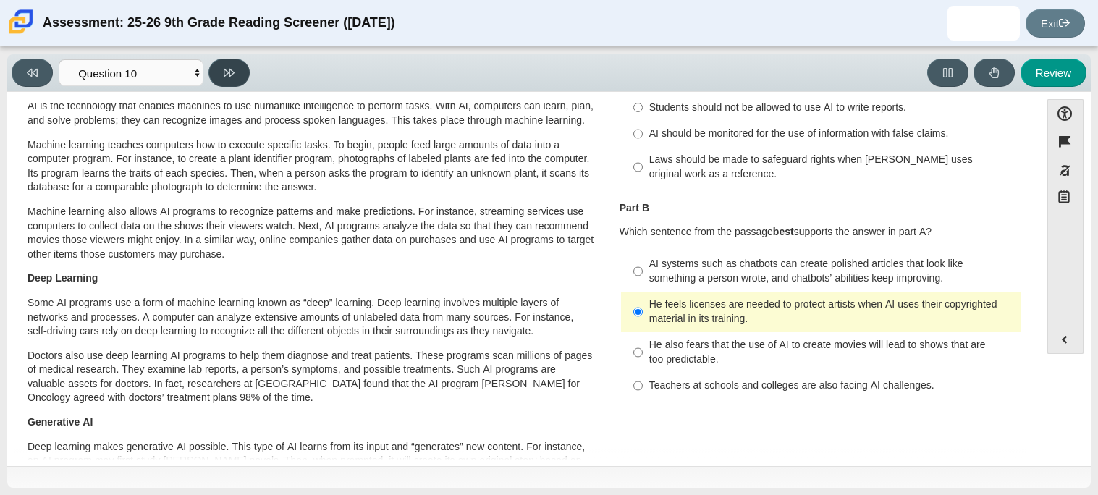
click at [230, 71] on icon at bounding box center [229, 72] width 11 height 11
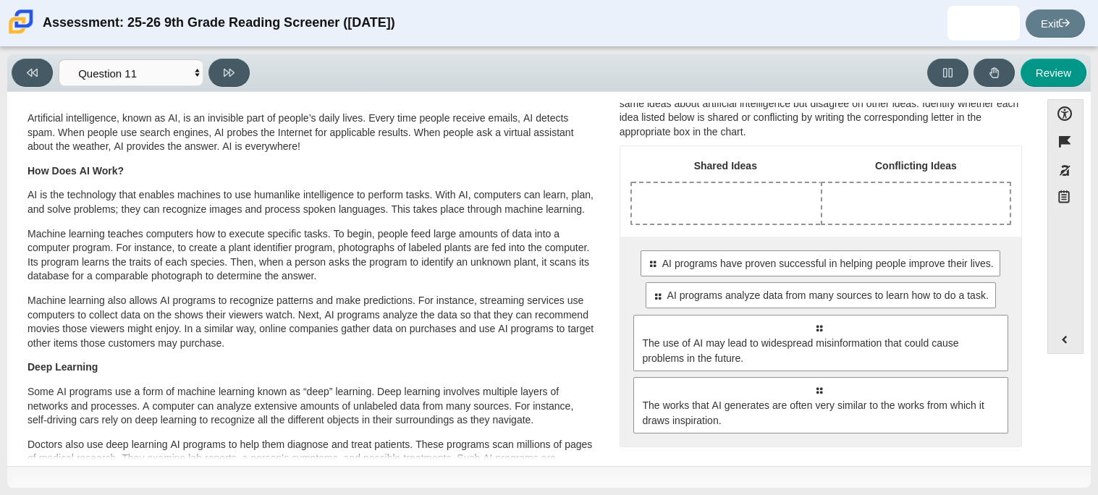
scroll to position [34, 0]
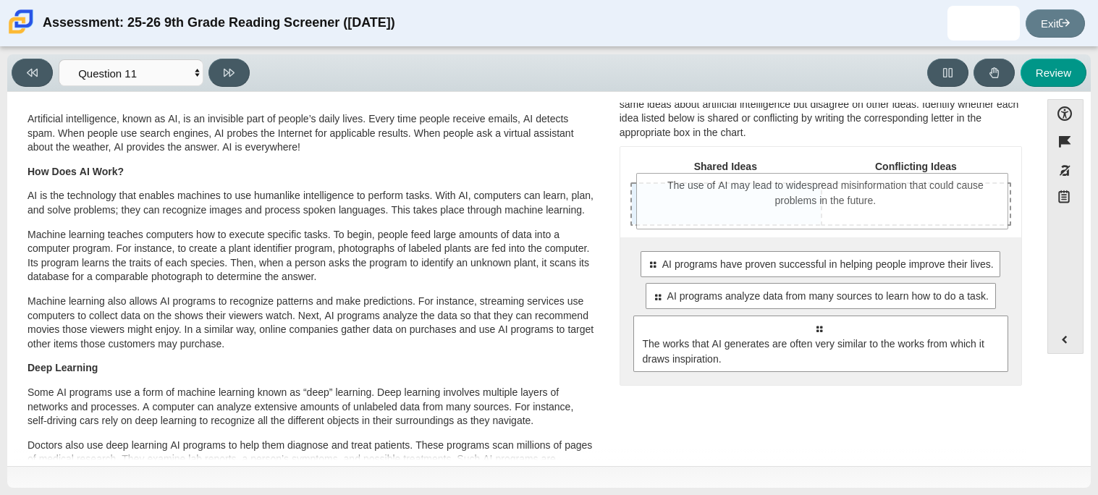
drag, startPoint x: 711, startPoint y: 343, endPoint x: 718, endPoint y: 200, distance: 142.8
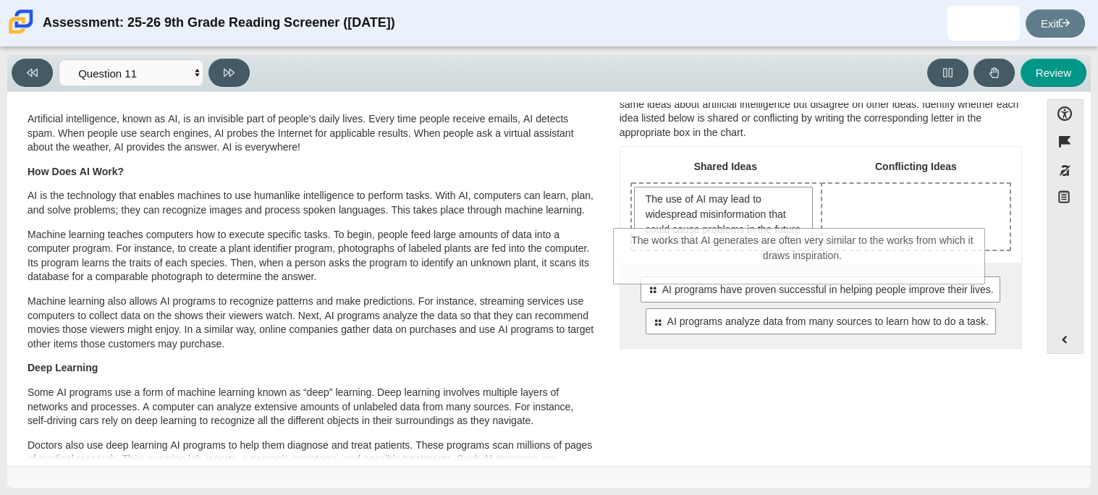
drag, startPoint x: 725, startPoint y: 394, endPoint x: 708, endPoint y: 269, distance: 127.0
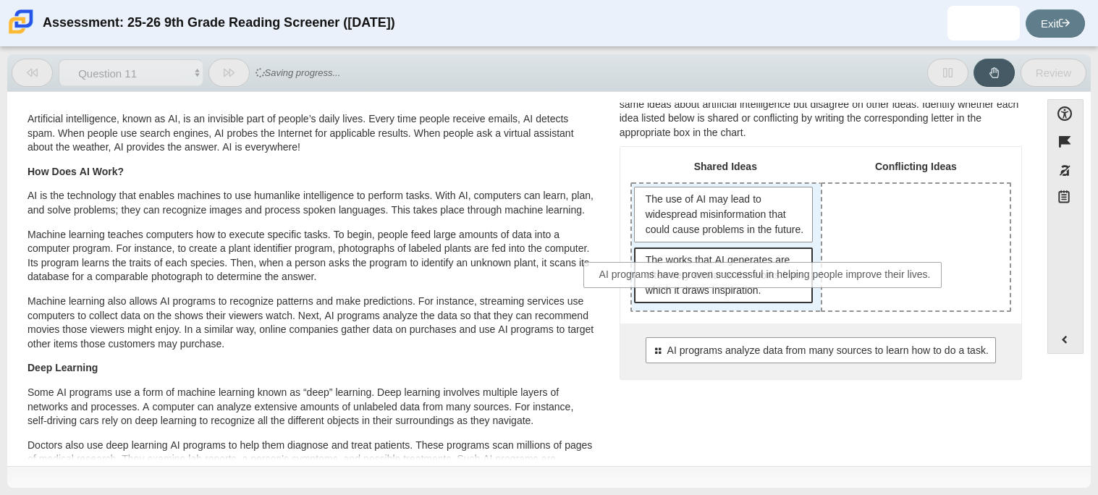
drag, startPoint x: 730, startPoint y: 371, endPoint x: 678, endPoint y: 282, distance: 103.2
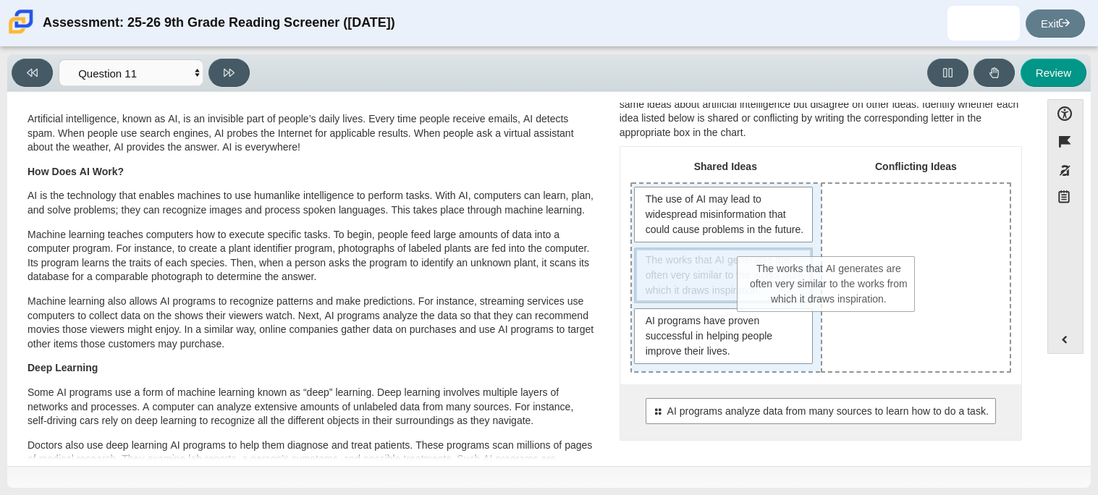
drag, startPoint x: 678, startPoint y: 282, endPoint x: 793, endPoint y: 276, distance: 114.5
click at [793, 276] on span "The works that AI generates are often very similar to the works from which it d…" at bounding box center [726, 276] width 160 height 46
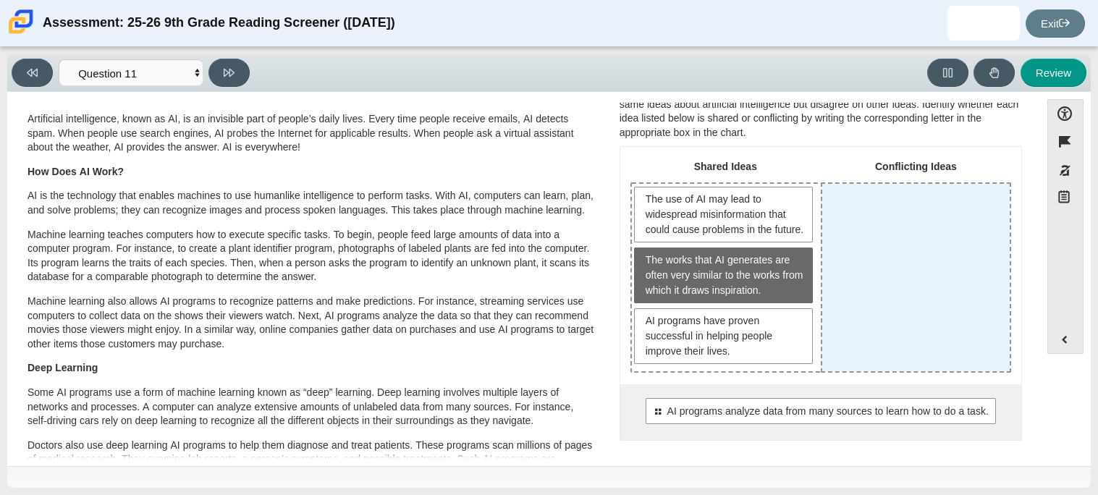
click at [920, 301] on div "Drop response in row 1 of column 2 (Conflicting Ideas)" at bounding box center [915, 277] width 187 height 187
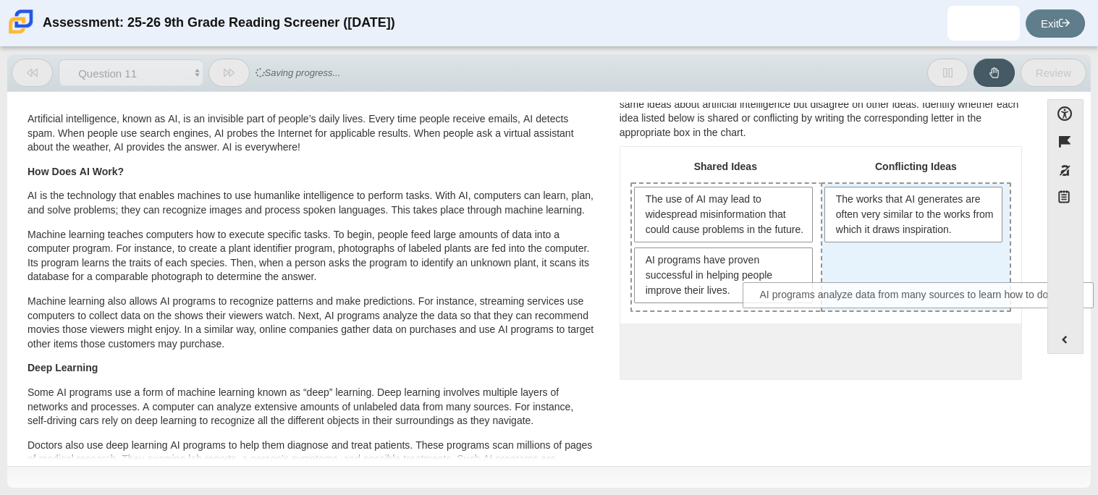
drag, startPoint x: 767, startPoint y: 360, endPoint x: 871, endPoint y: 291, distance: 124.3
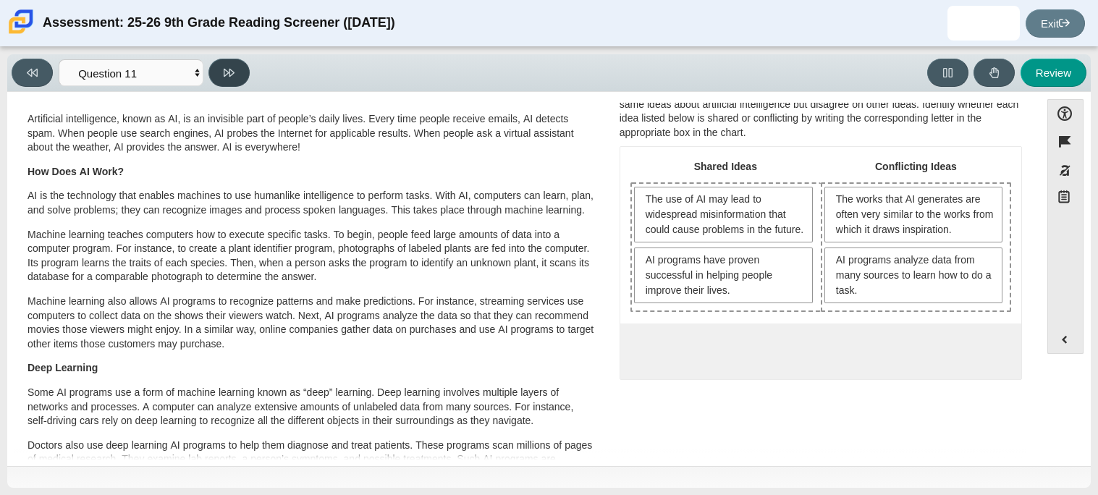
click at [232, 75] on icon at bounding box center [229, 72] width 11 height 11
select select "c3effed4-44ce-4a19-bd96-1787f34e9b4c"
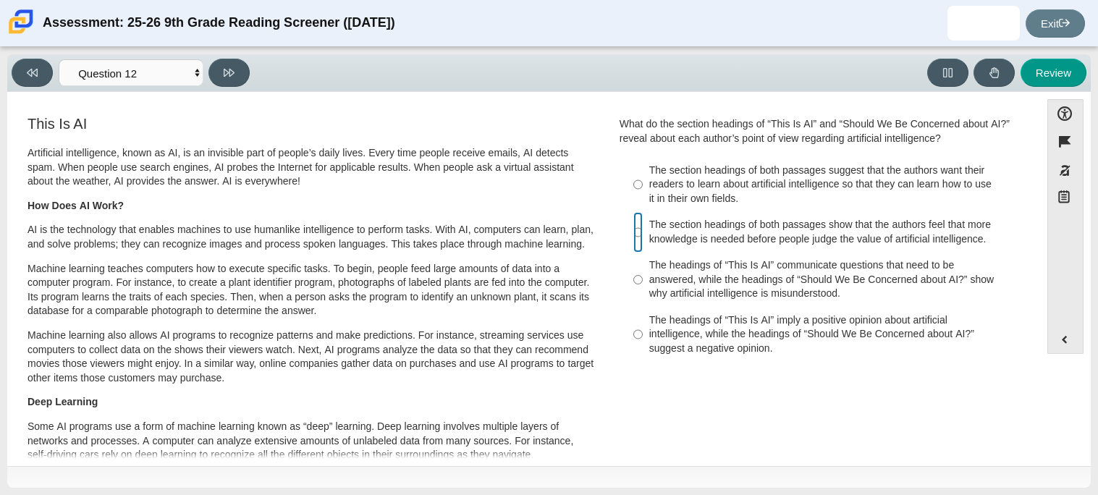
click at [633, 241] on input "The section headings of both passages show that the authors feel that more know…" at bounding box center [637, 232] width 9 height 41
radio input "true"
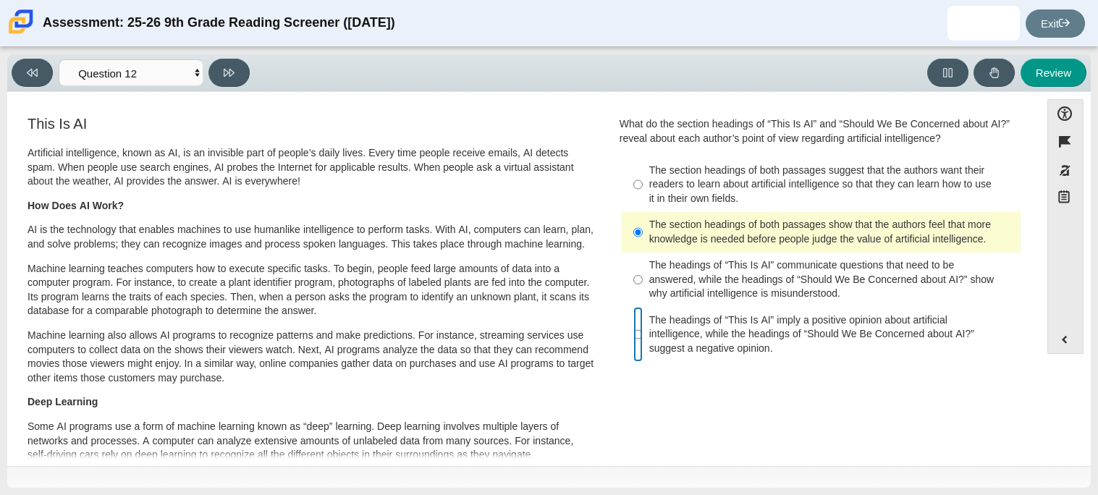
click at [635, 329] on input "The headings of “This Is AI” imply a positive opinion about artificial intellig…" at bounding box center [637, 334] width 9 height 55
radio input "true"
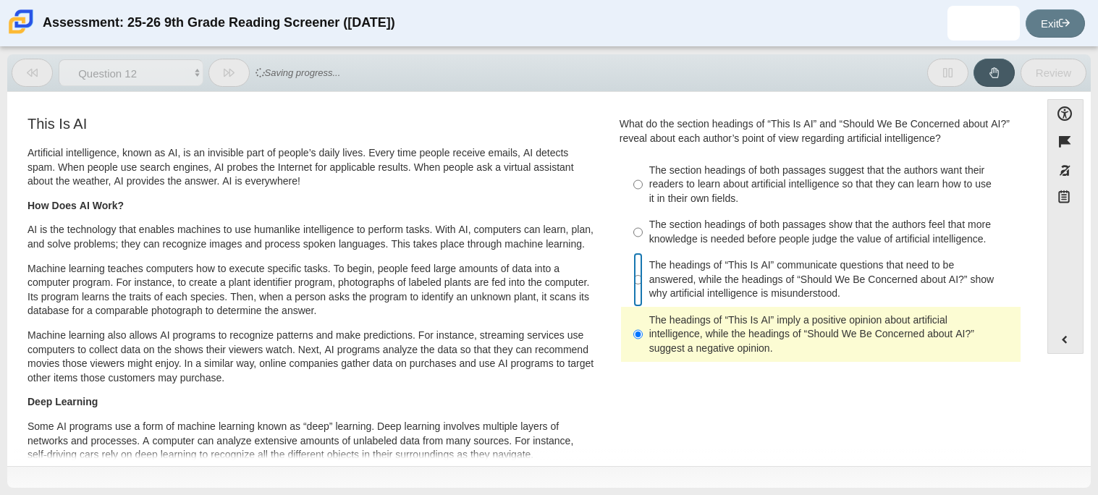
click at [633, 279] on input "The headings of “This Is AI” communicate questions that need to be answered, wh…" at bounding box center [637, 280] width 9 height 55
radio input "true"
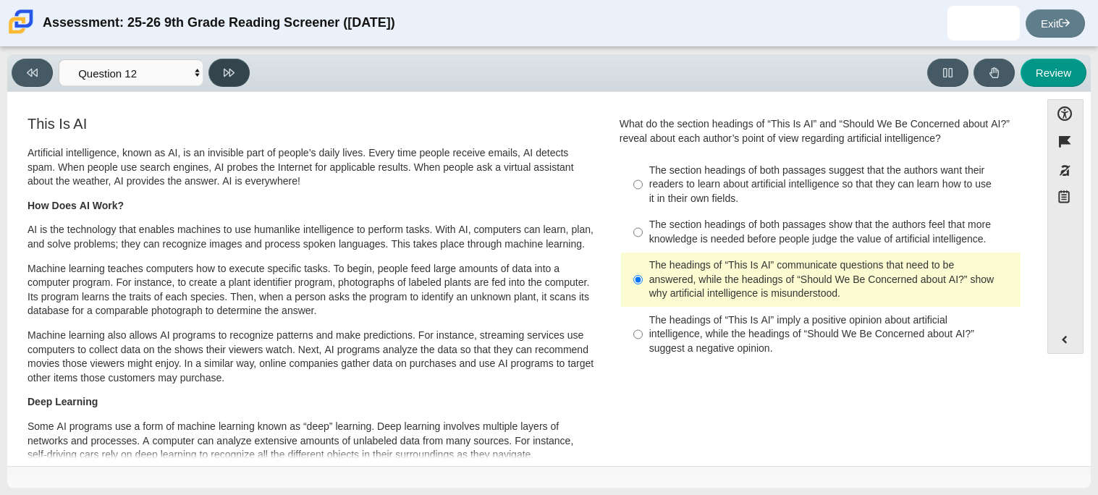
click at [224, 64] on button at bounding box center [228, 73] width 41 height 28
select select "review"
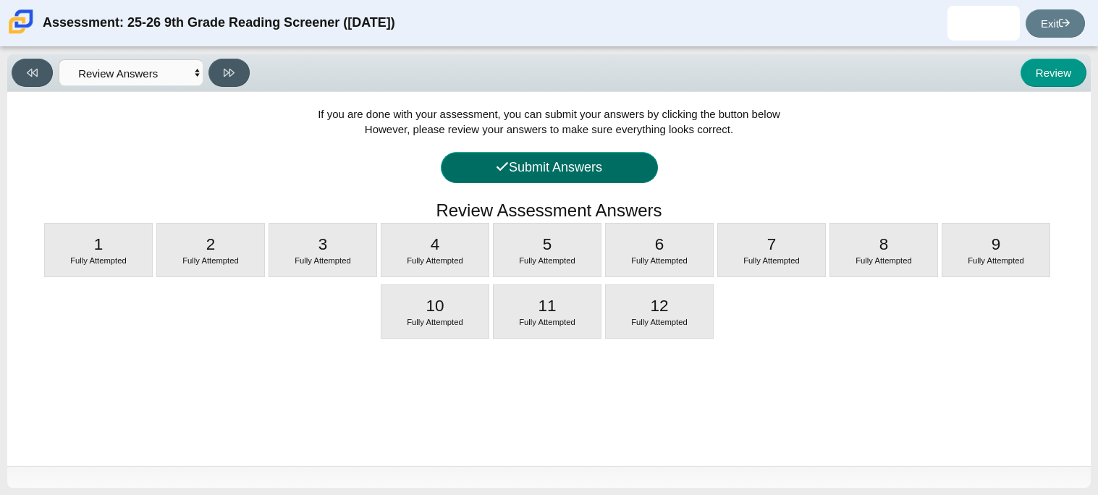
click at [531, 166] on button "Submit Answers" at bounding box center [549, 167] width 217 height 31
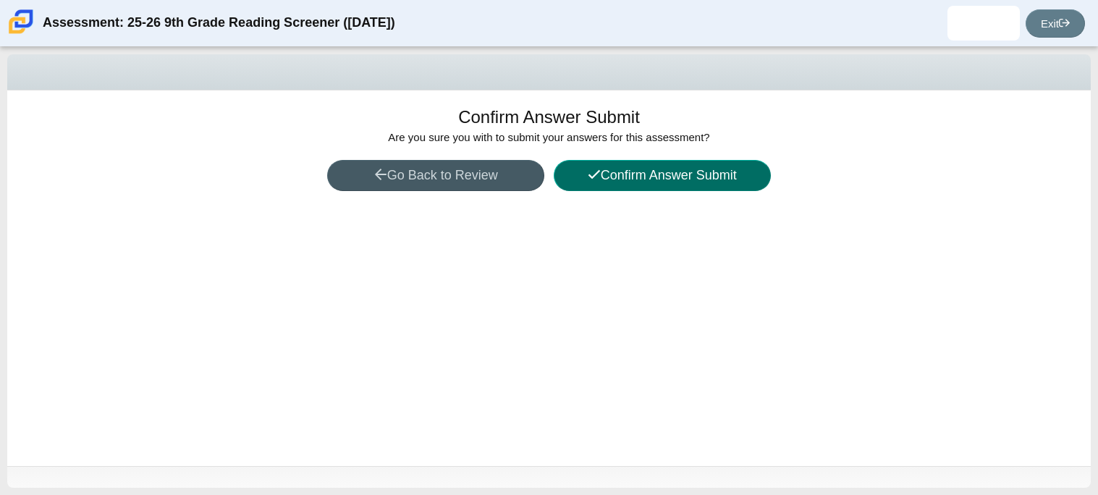
click at [651, 184] on button "Confirm Answer Submit" at bounding box center [662, 175] width 217 height 31
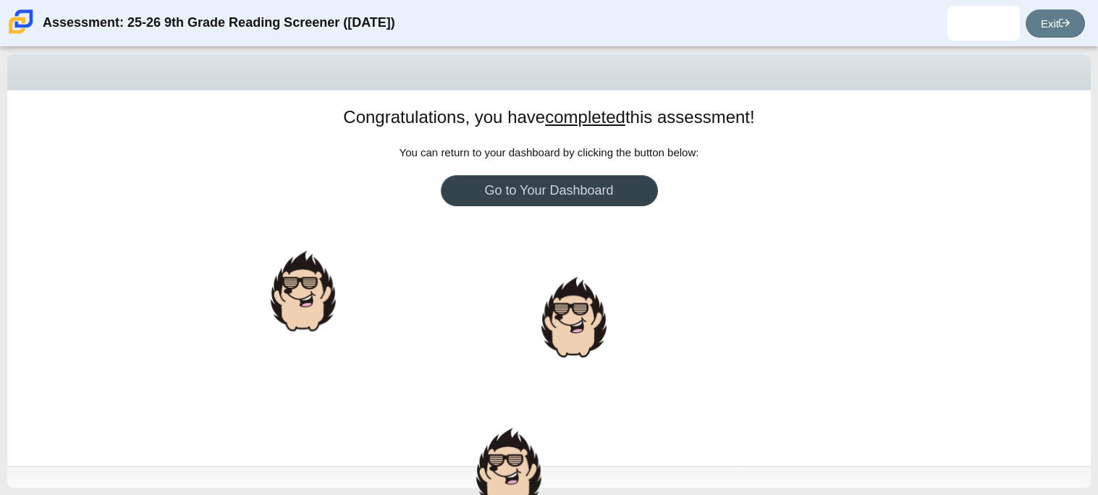
click at [651, 184] on link "Go to Your Dashboard" at bounding box center [549, 190] width 217 height 31
